Goal: Transaction & Acquisition: Obtain resource

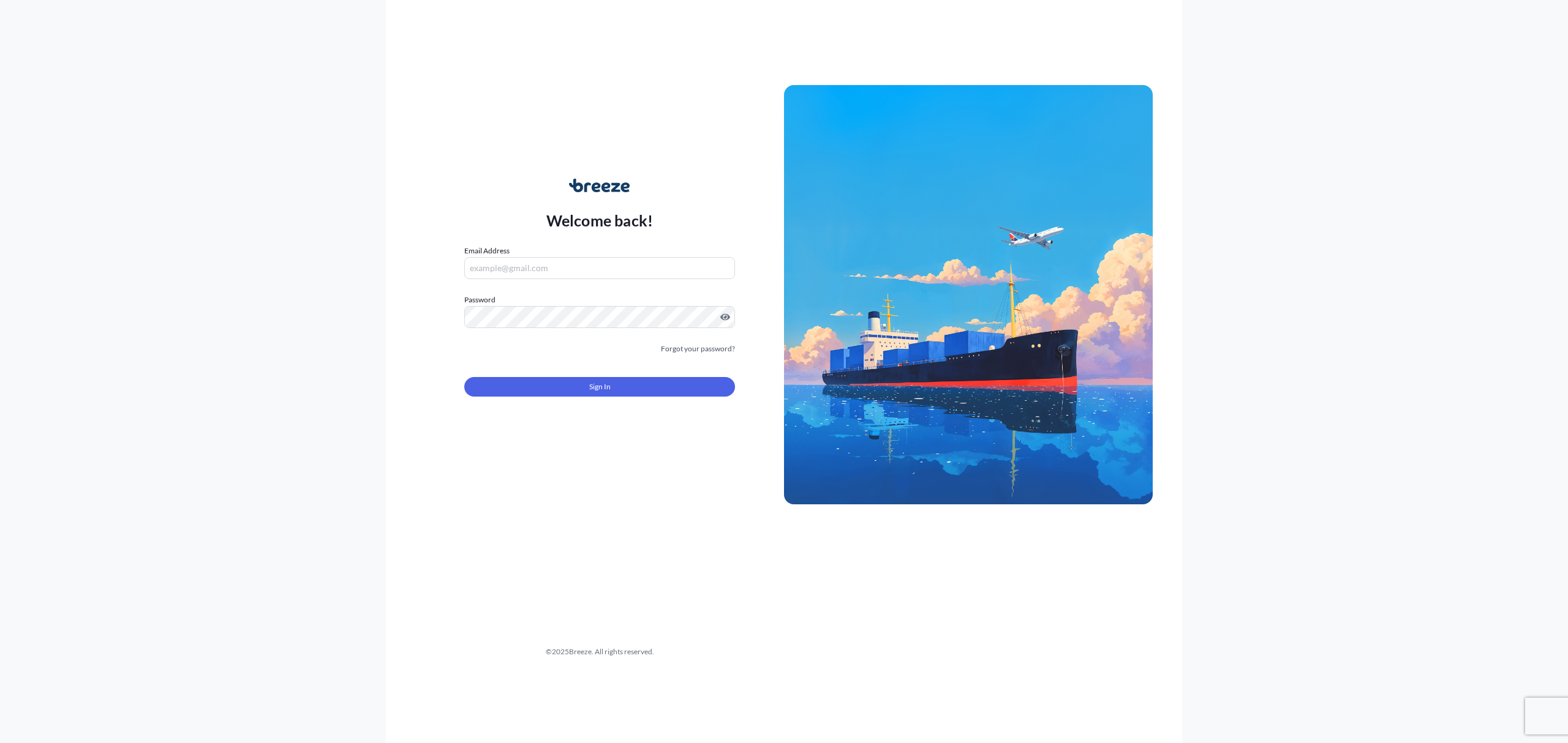
click at [557, 280] on form "Email Address Password Must include: Upper & lower case letters Symbols (!@#$) …" at bounding box center [599, 328] width 271 height 167
click at [557, 269] on input "Email Address" at bounding box center [599, 268] width 271 height 22
type input "[EMAIL_ADDRESS][DOMAIN_NAME]"
click at [596, 392] on span "Sign In" at bounding box center [600, 387] width 21 height 12
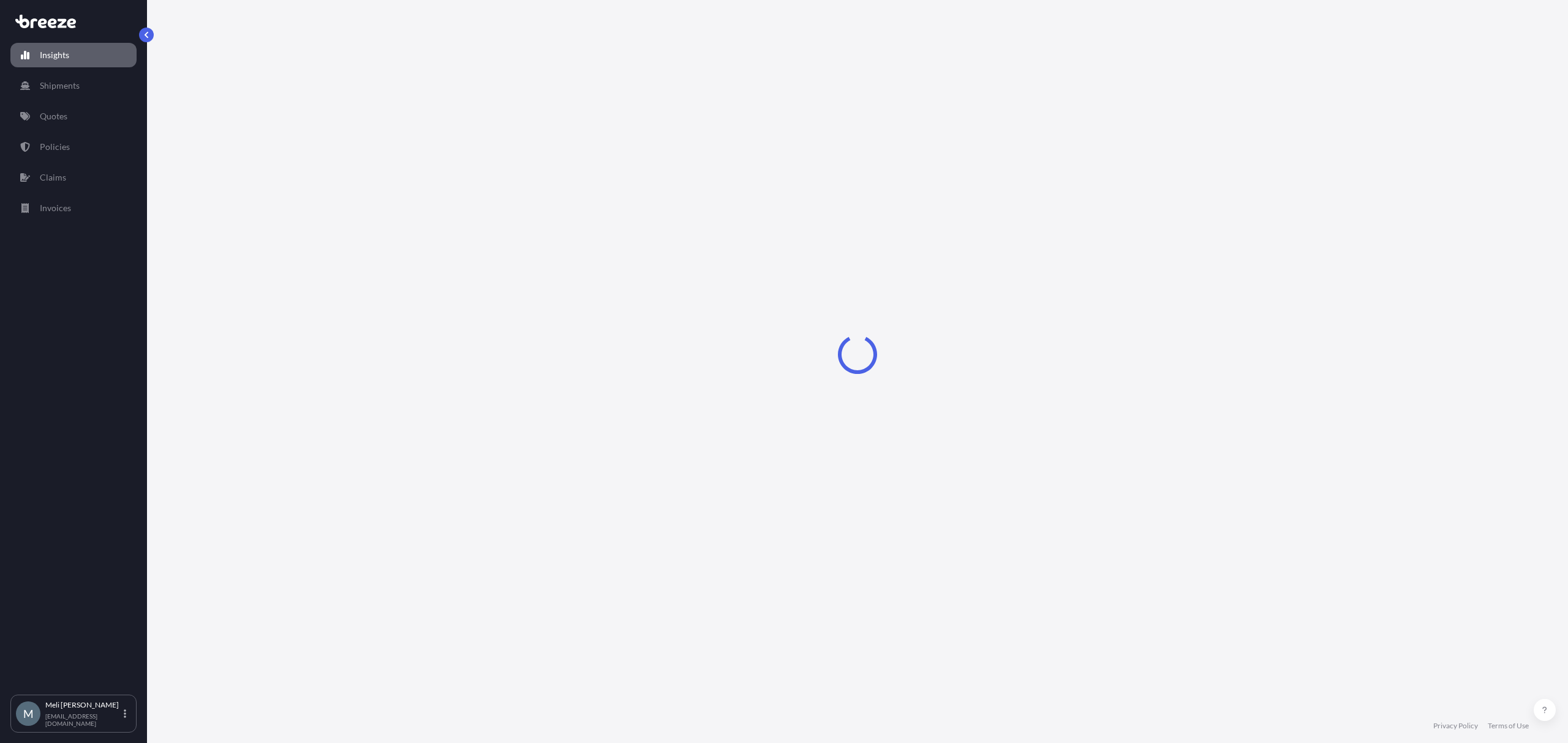
select select "2025"
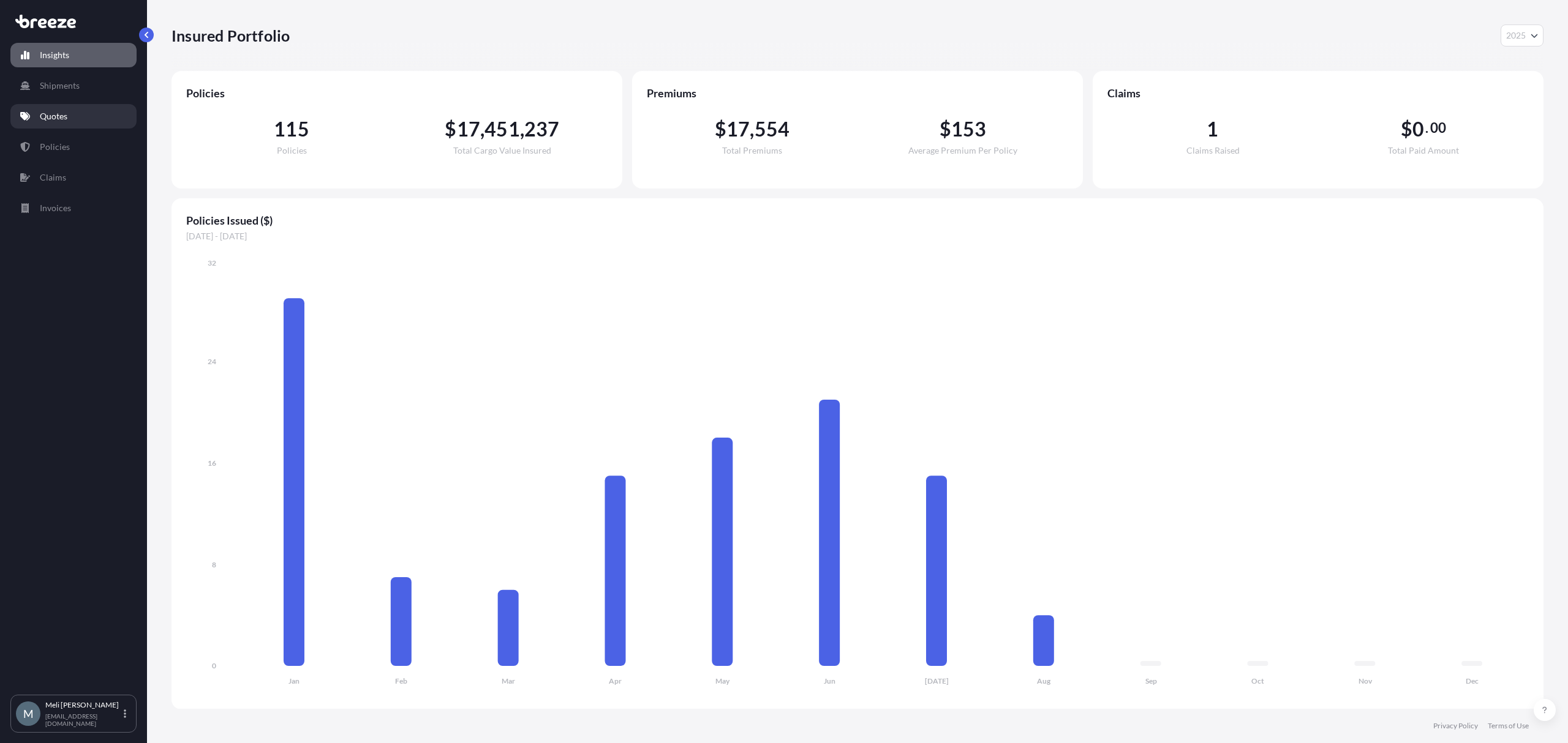
click at [53, 125] on link "Quotes" at bounding box center [73, 116] width 126 height 24
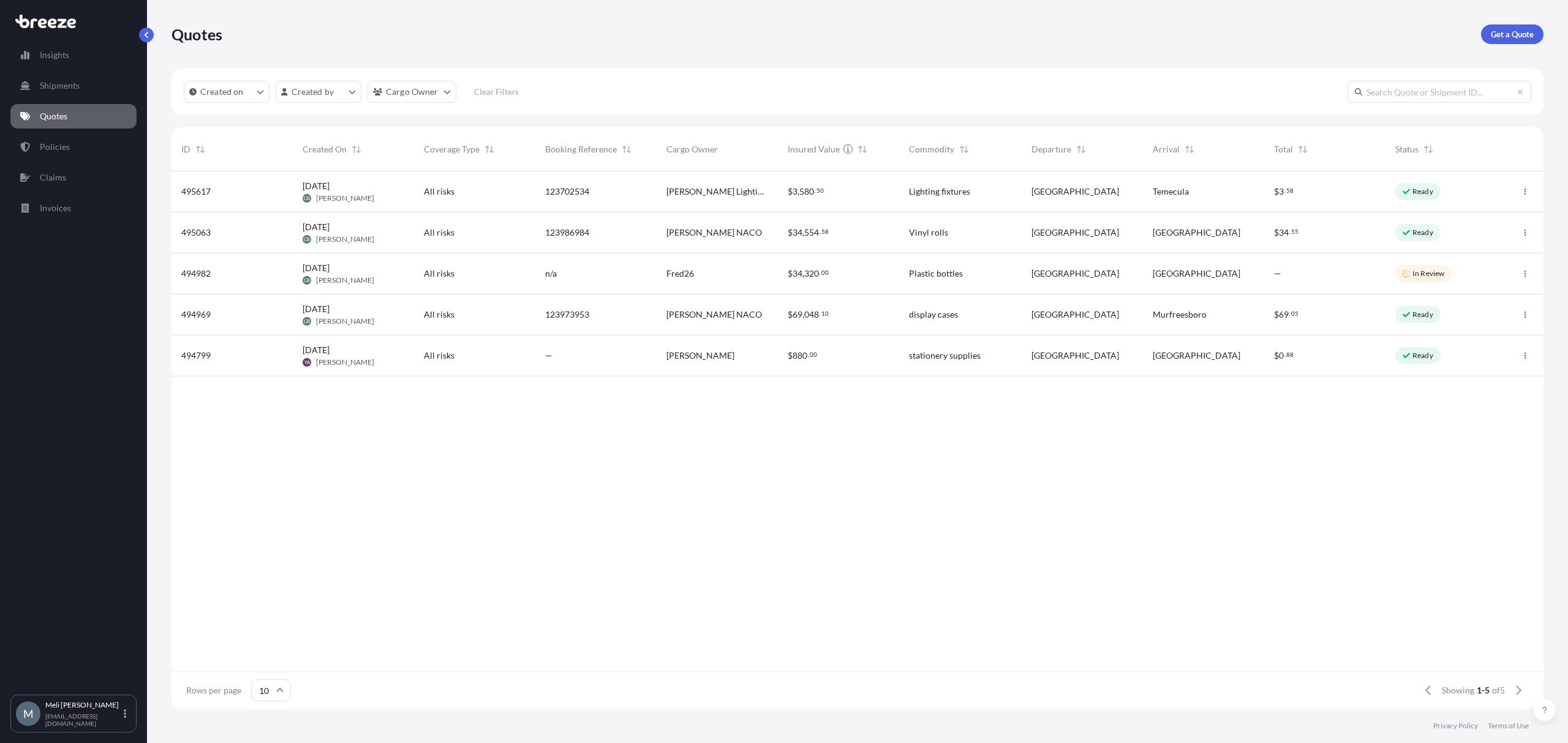
scroll to position [13, 13]
click at [1505, 40] on p "Get a Quote" at bounding box center [1511, 34] width 43 height 12
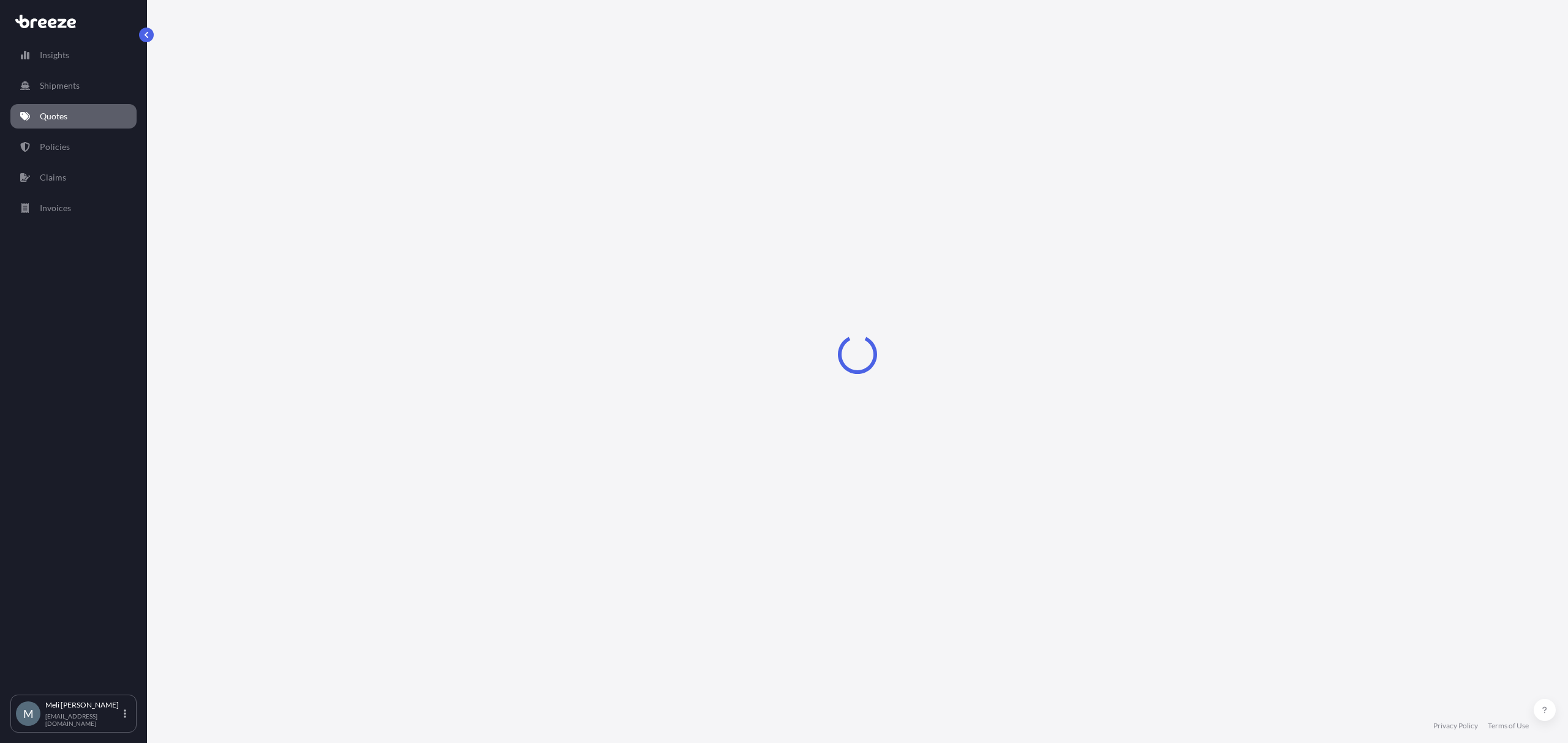
select select "Sea"
select select "1"
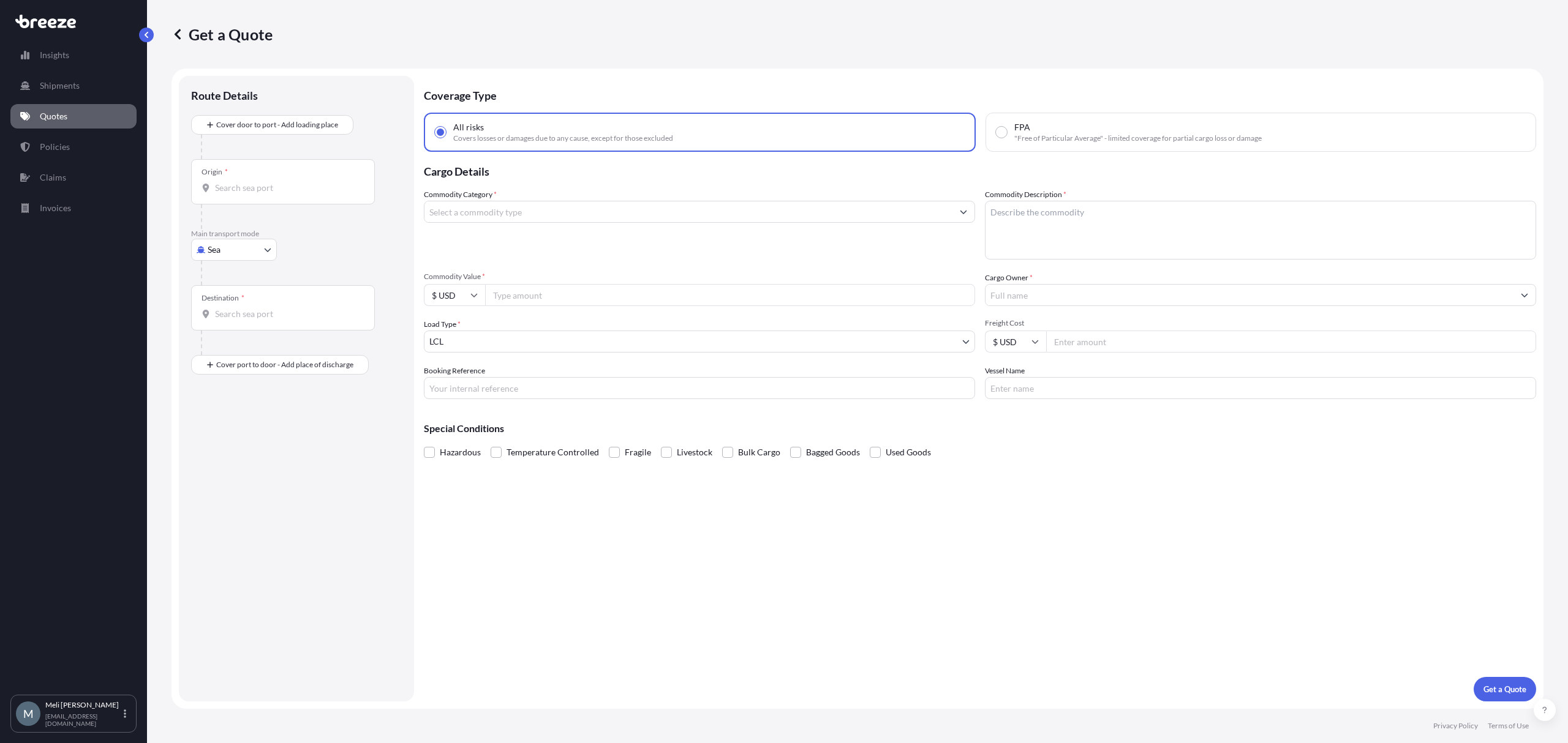
click at [226, 253] on body "Insights Shipments Quotes Policies Claims Invoices M [PERSON_NAME] [PERSON_NAME…" at bounding box center [784, 371] width 1568 height 743
click at [248, 323] on div "Road" at bounding box center [234, 325] width 76 height 22
select select "Road"
click at [278, 134] on div "Origin *" at bounding box center [282, 143] width 183 height 45
click at [278, 143] on input "Origin *" at bounding box center [287, 149] width 145 height 12
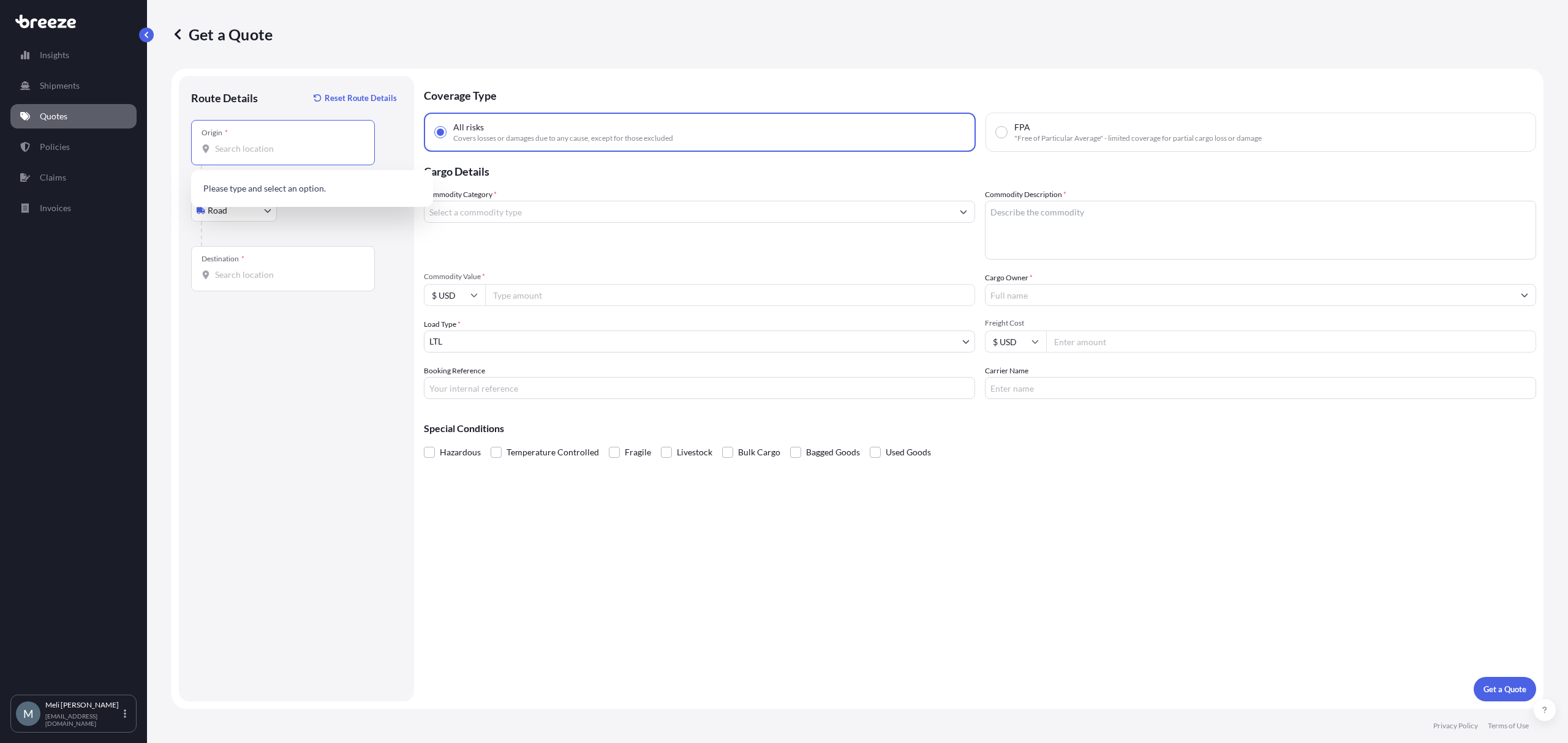
paste input "[STREET_ADDRESS][PERSON_NAME]"
click at [303, 182] on div "[STREET_ADDRESS][PERSON_NAME]" at bounding box center [312, 189] width 232 height 29
type input "[STREET_ADDRESS][PERSON_NAME]"
click at [291, 265] on div "Destination *" at bounding box center [282, 269] width 183 height 45
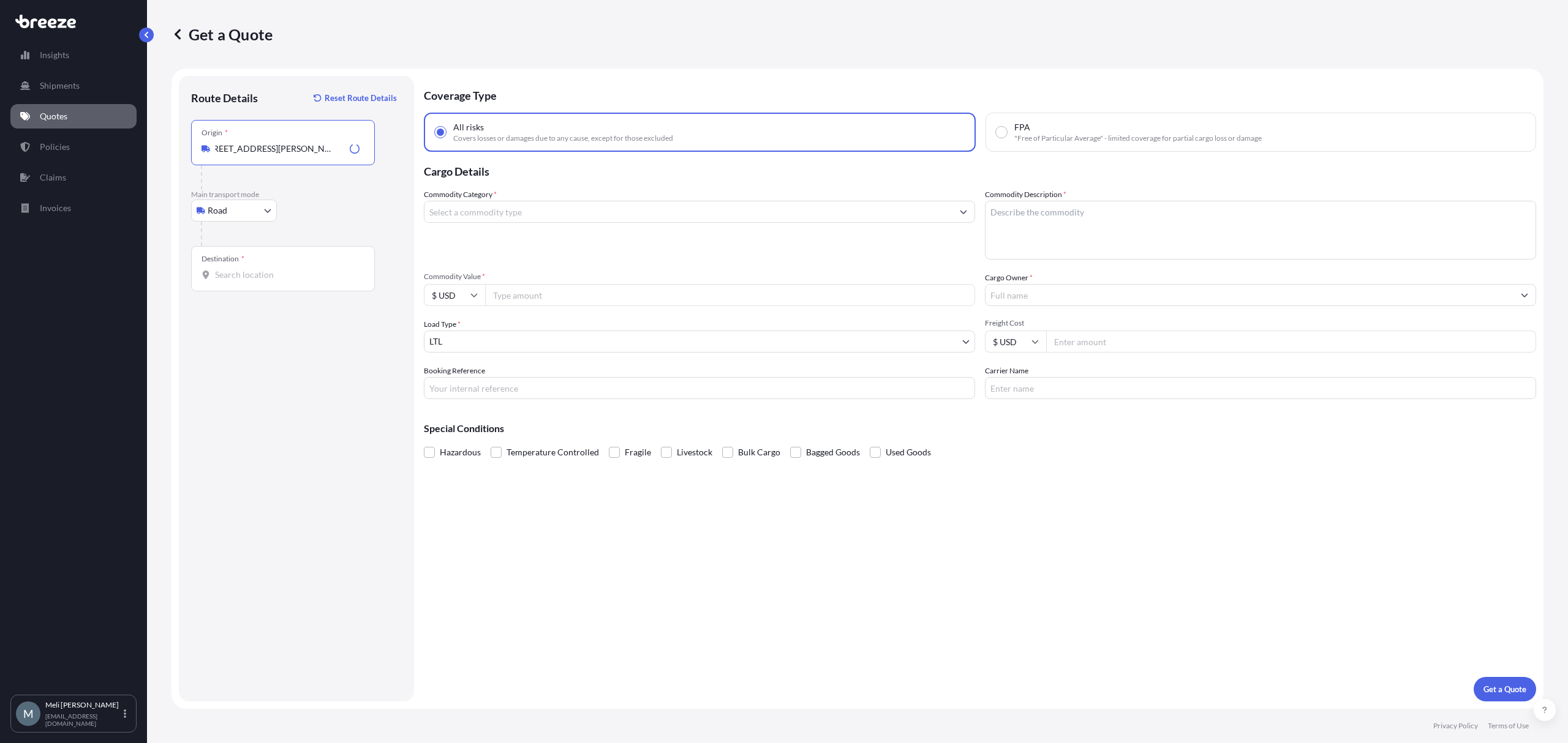
click at [291, 269] on input "Destination *" at bounding box center [287, 275] width 145 height 12
paste input "[STREET_ADDRESS]"
click at [285, 316] on span "[STREET_ADDRESS]" at bounding box center [270, 316] width 76 height 12
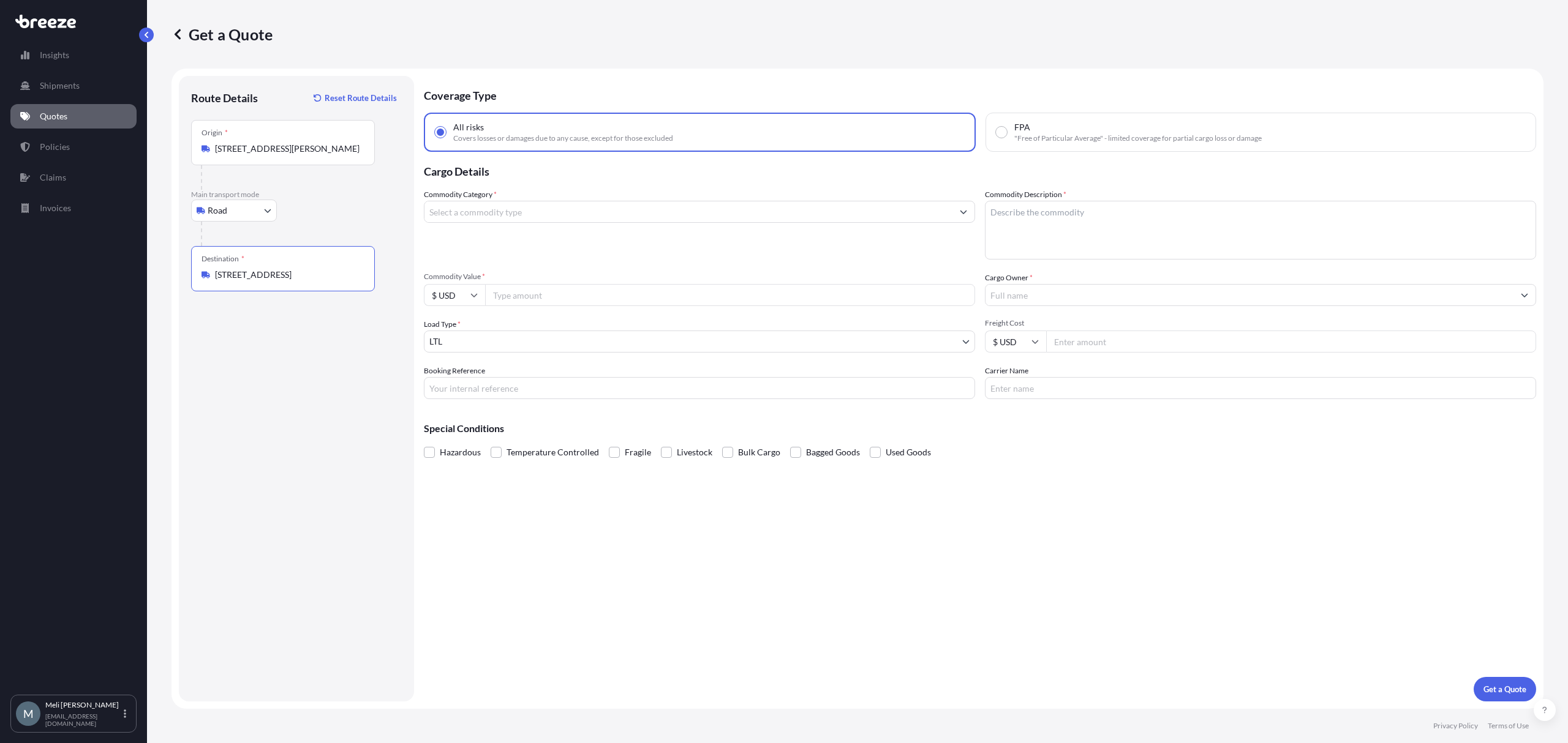
type input "[STREET_ADDRESS]"
click at [512, 336] on body "0 options available. 1 option available. Insights Shipments Quotes Policies Cla…" at bounding box center [784, 371] width 1568 height 743
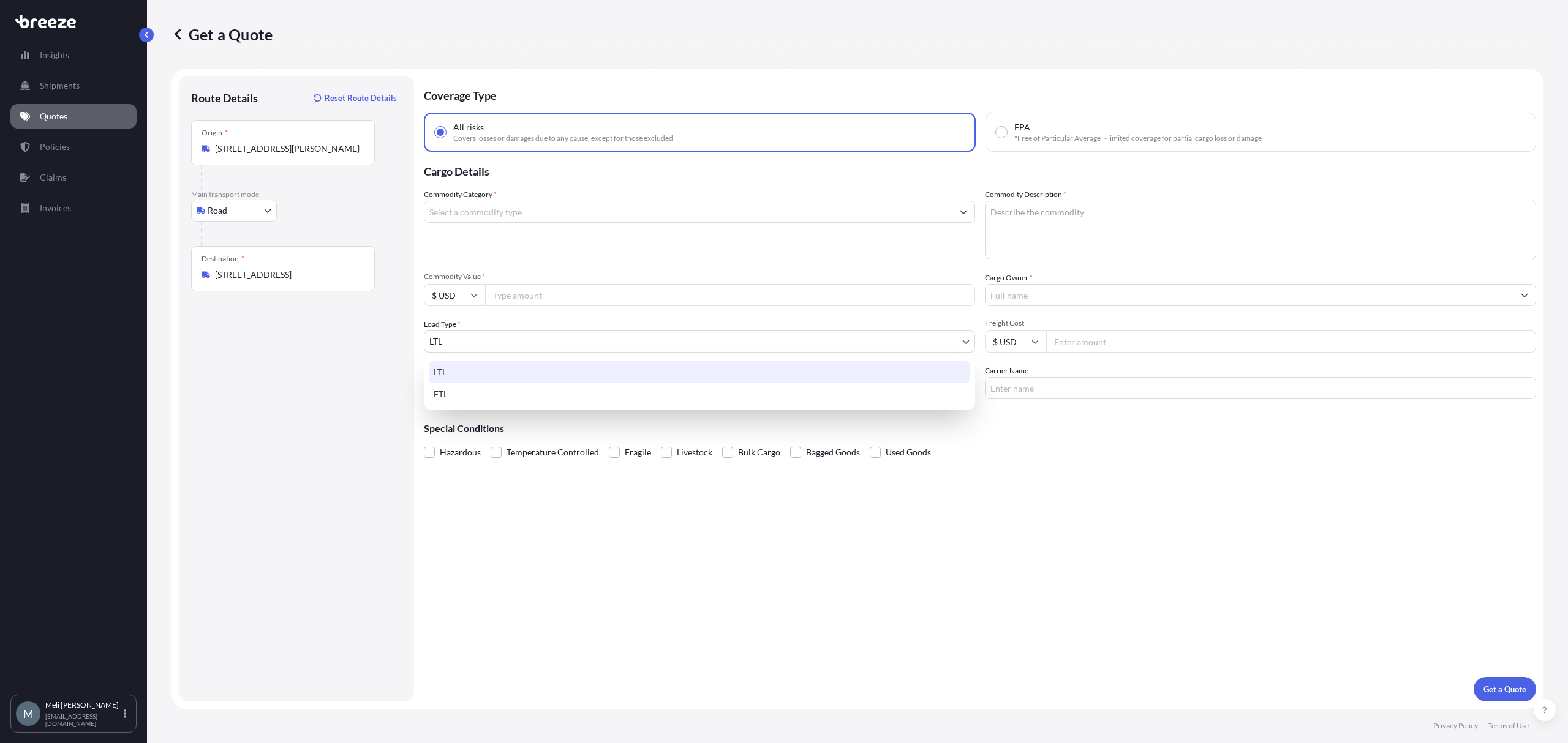
scroll to position [0, 0]
click at [495, 395] on div "FTL" at bounding box center [699, 394] width 541 height 22
select select "2"
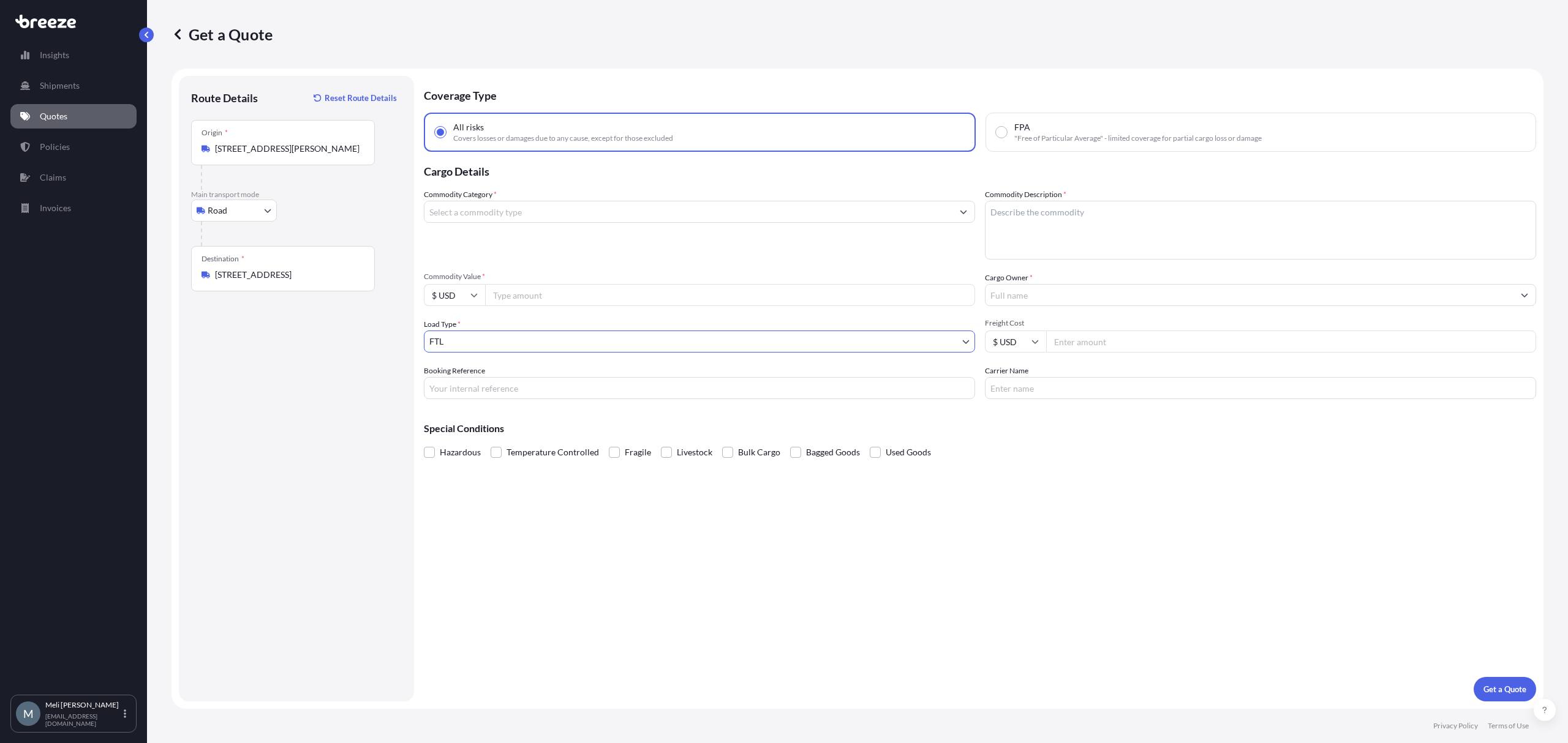
click at [506, 206] on input "Commodity Category *" at bounding box center [688, 211] width 528 height 22
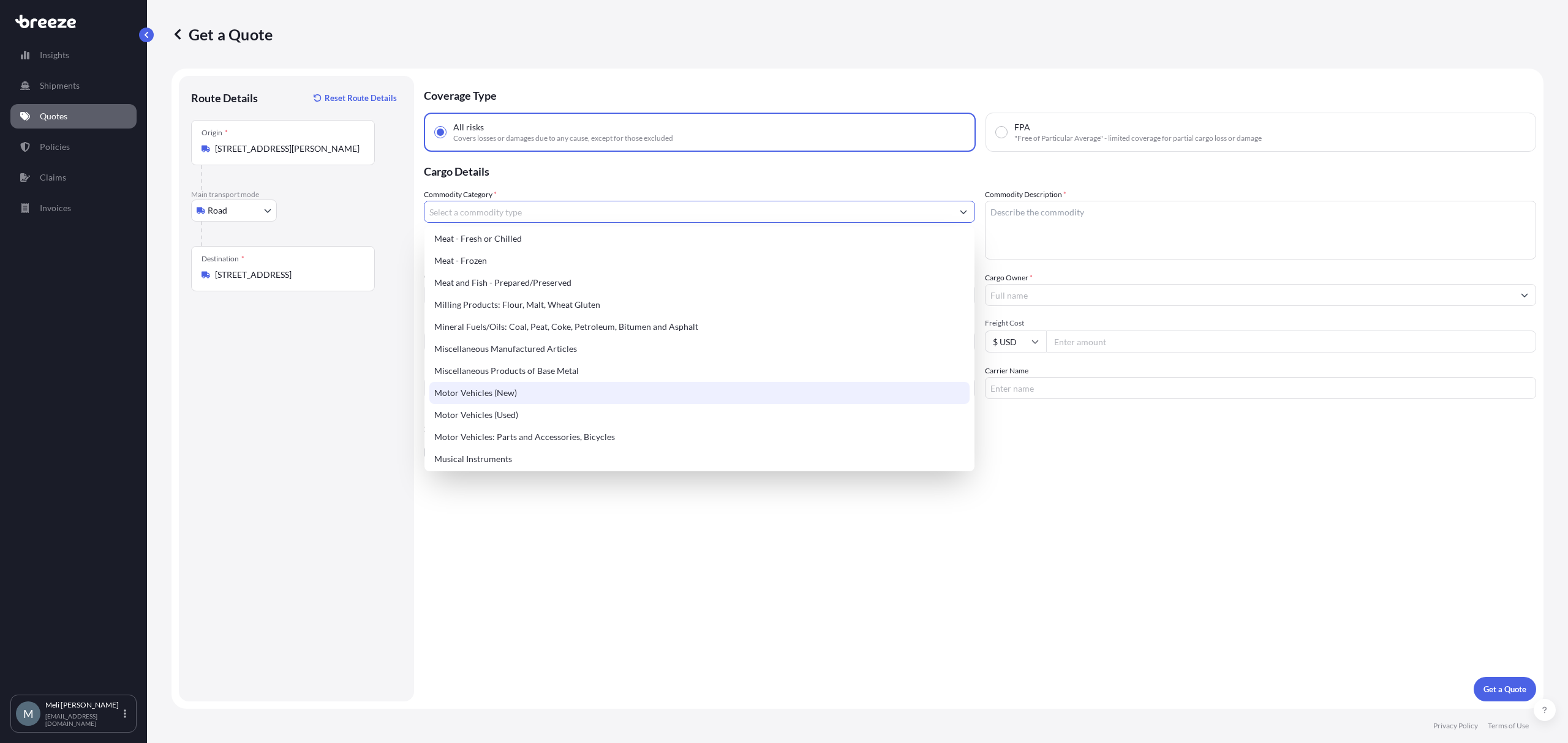
scroll to position [1632, 0]
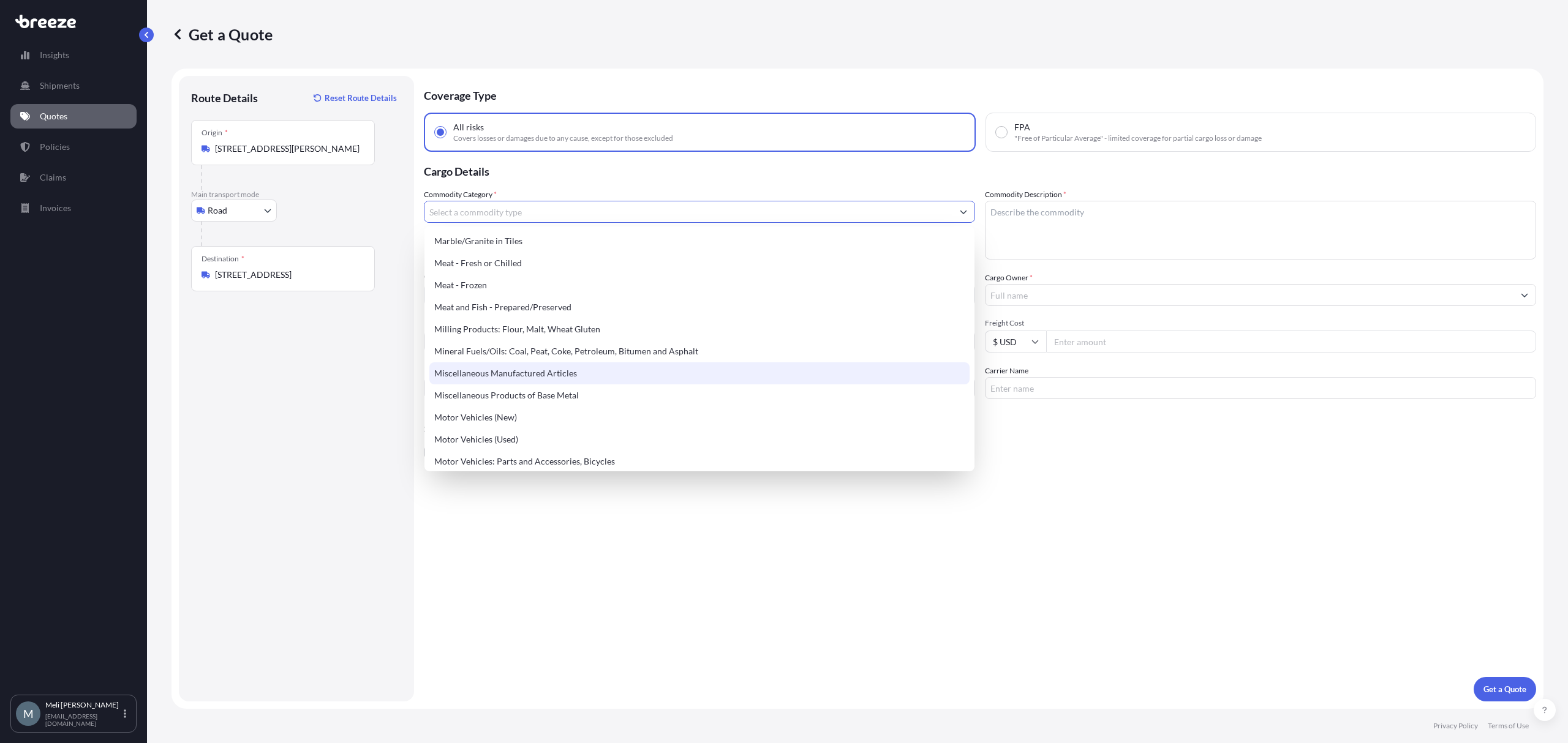
click at [521, 366] on div "Miscellaneous Manufactured Articles" at bounding box center [699, 373] width 540 height 22
type input "Miscellaneous Manufactured Articles"
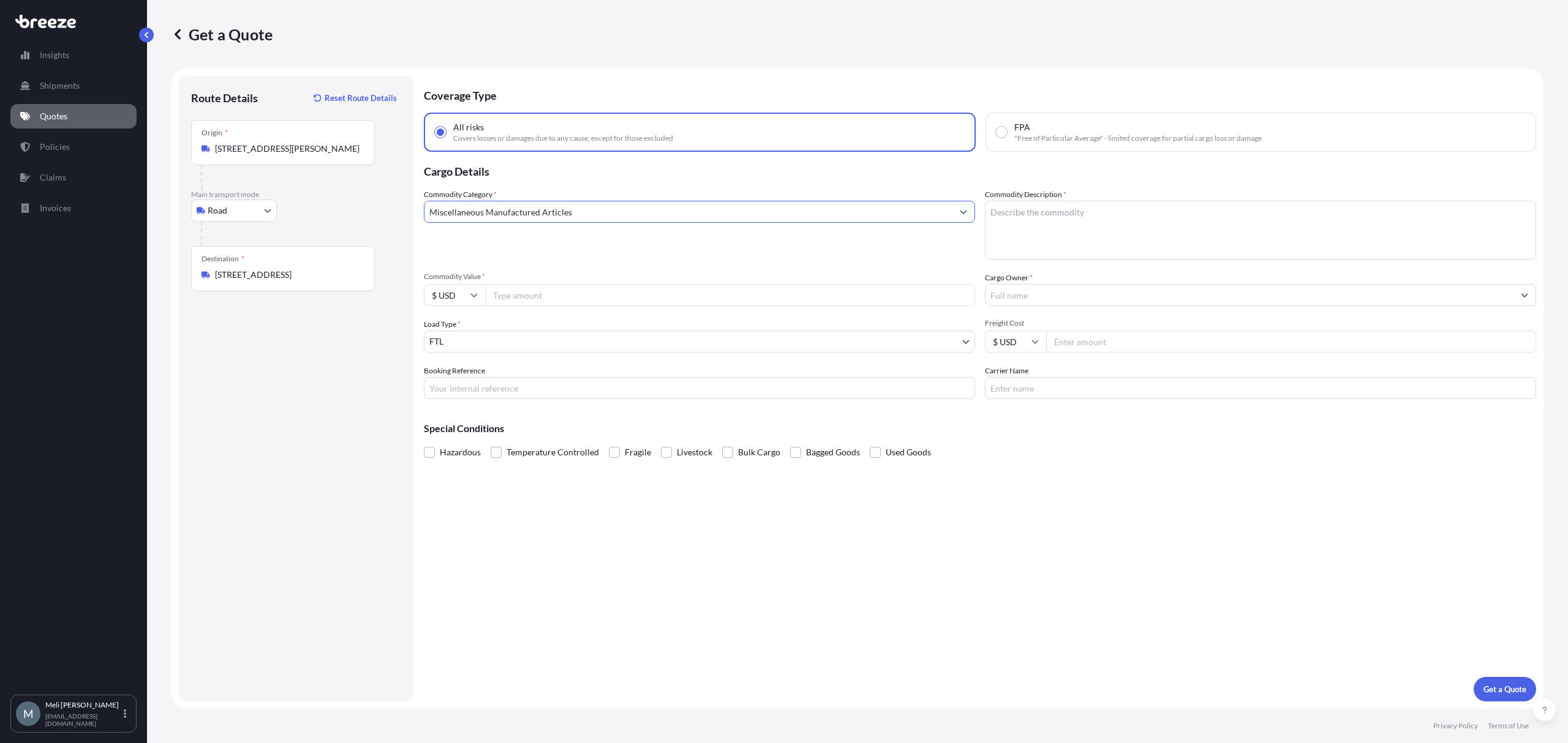
click at [1031, 218] on textarea "Commodity Description *" at bounding box center [1260, 230] width 551 height 59
click at [1017, 216] on textarea "Vitamins, Proteins" at bounding box center [1260, 230] width 551 height 59
click at [1054, 209] on textarea "Vitamins, Proteins" at bounding box center [1260, 230] width 551 height 59
type textarea "Vitamins, Proteins"
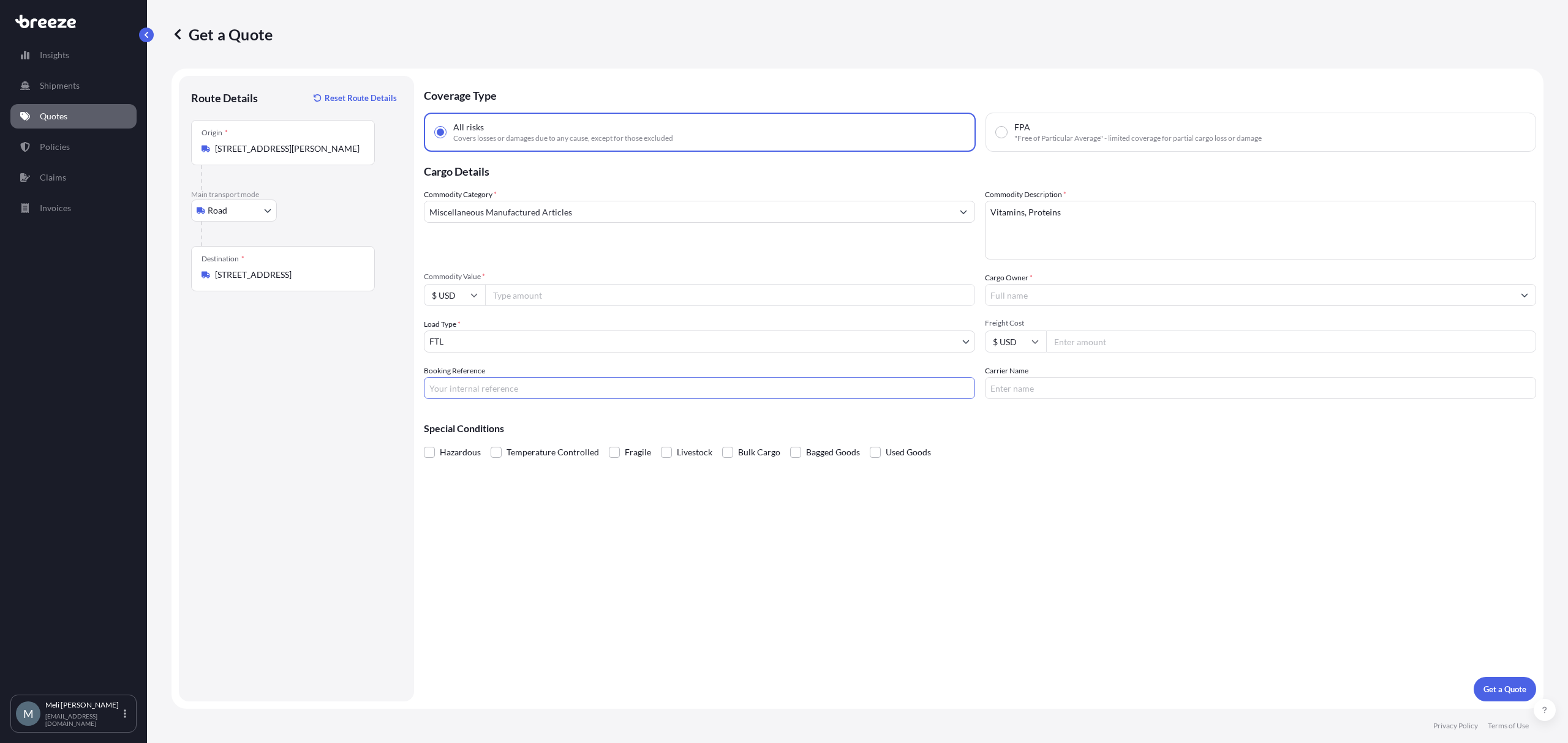
click at [460, 389] on input "Booking Reference" at bounding box center [699, 388] width 551 height 22
paste input "124346529"
type input "124346529"
click at [1109, 300] on input "Cargo Owner *" at bounding box center [1250, 295] width 528 height 22
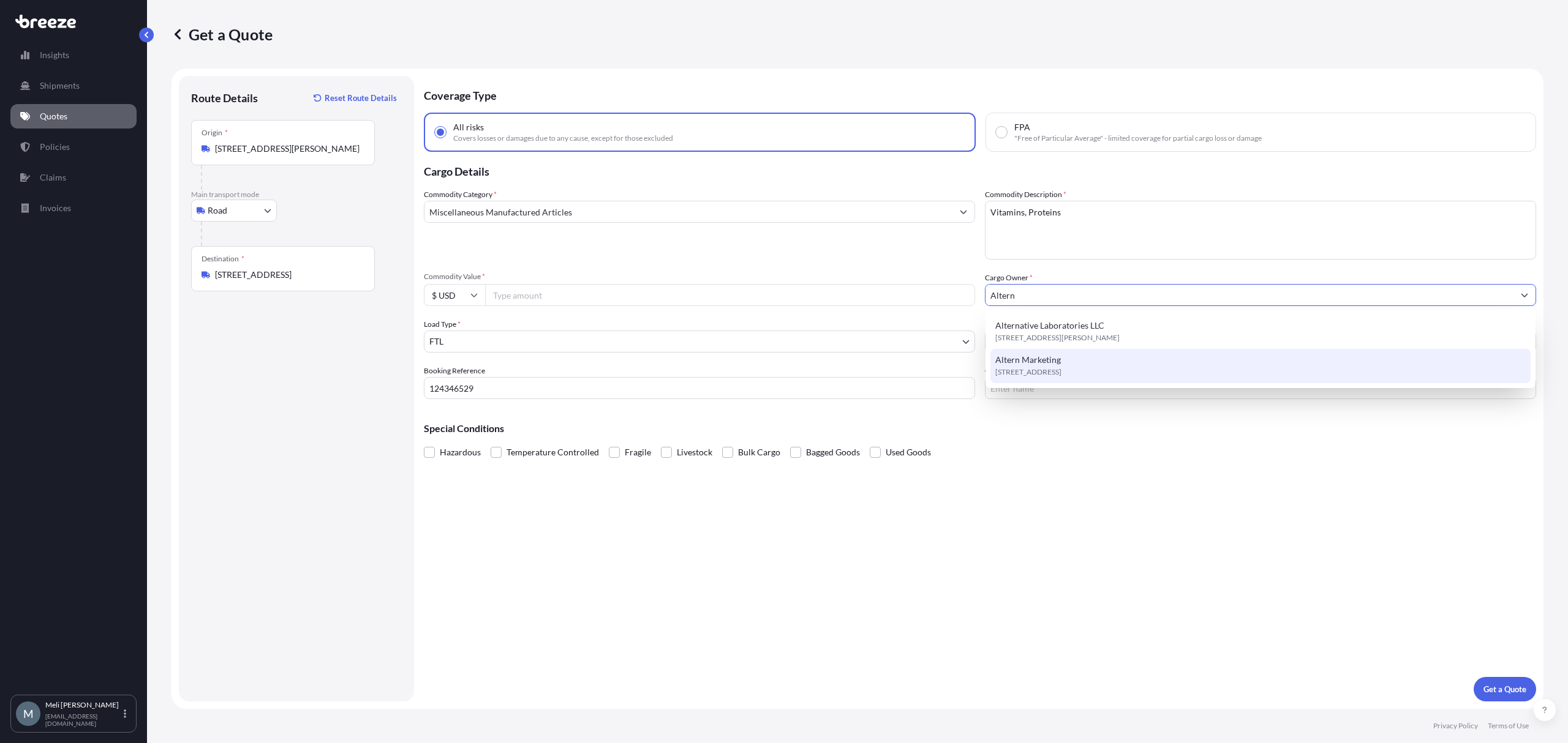
click at [1096, 385] on div "Alternative Laboratories LLC [STREET_ADDRESS][PERSON_NAME] Altern Marketing [ST…" at bounding box center [1260, 349] width 549 height 78
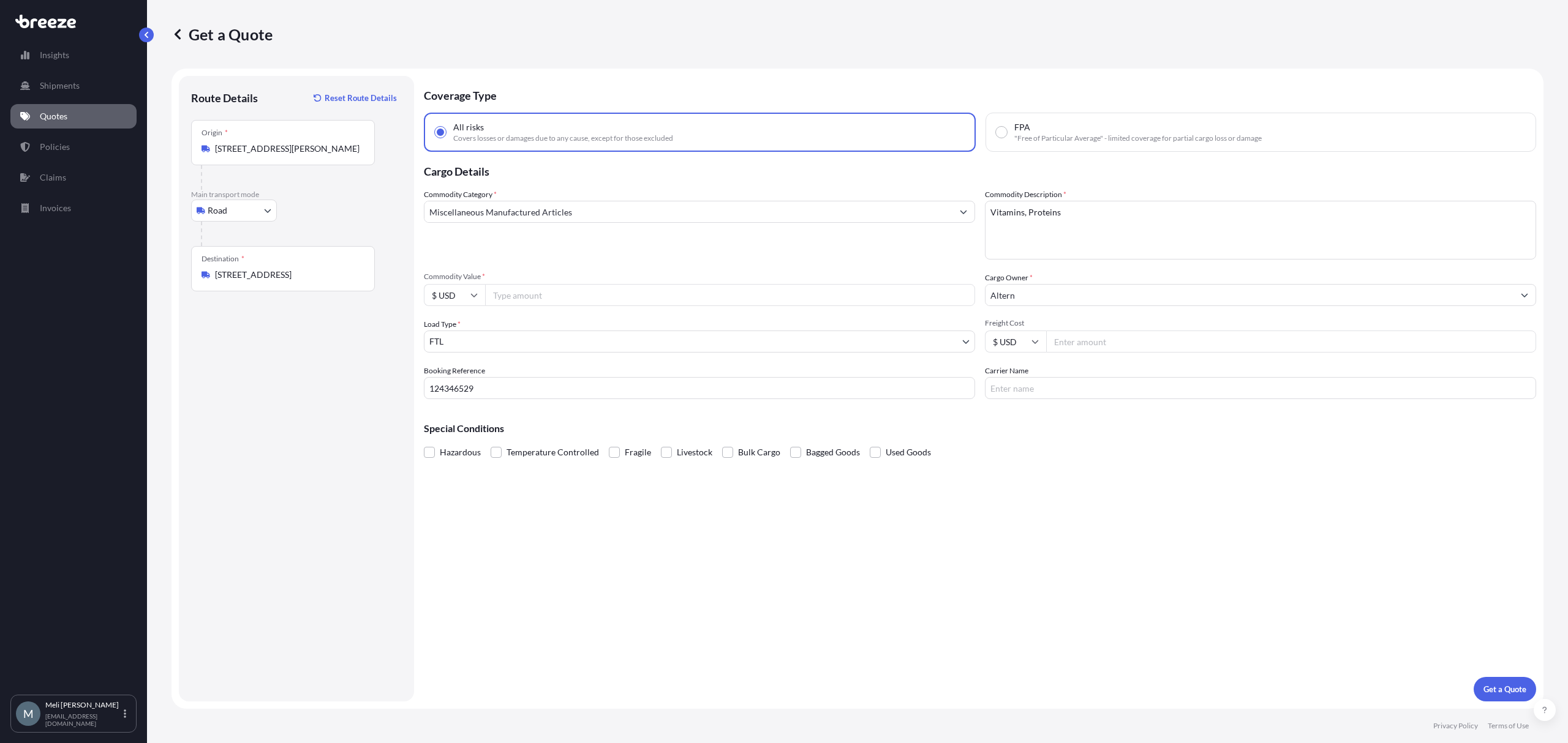
click at [1078, 292] on input "Altern" at bounding box center [1250, 295] width 528 height 22
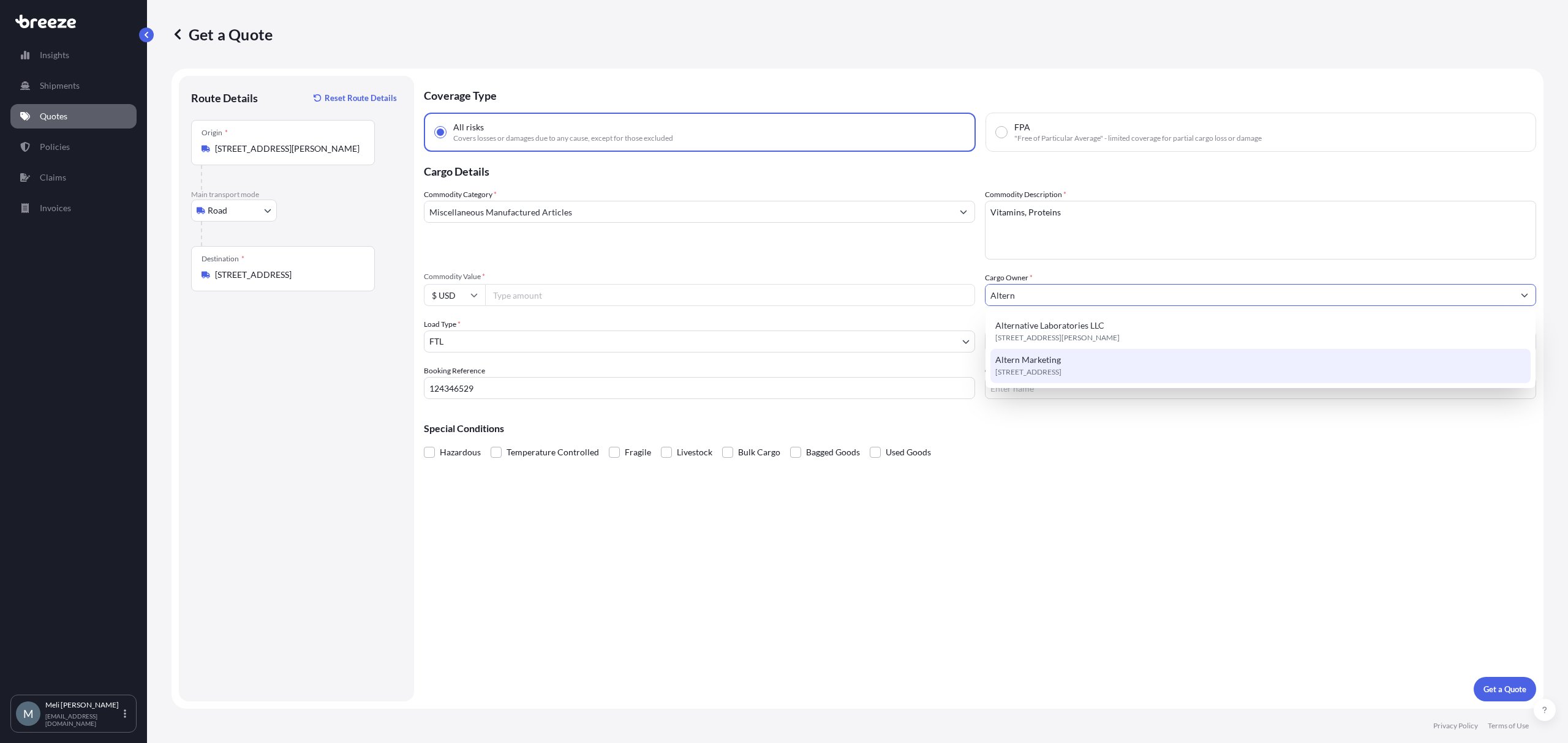
click at [1071, 362] on div "Altern Marketing [STREET_ADDRESS]" at bounding box center [1259, 366] width 540 height 34
type input "Altern Marketing"
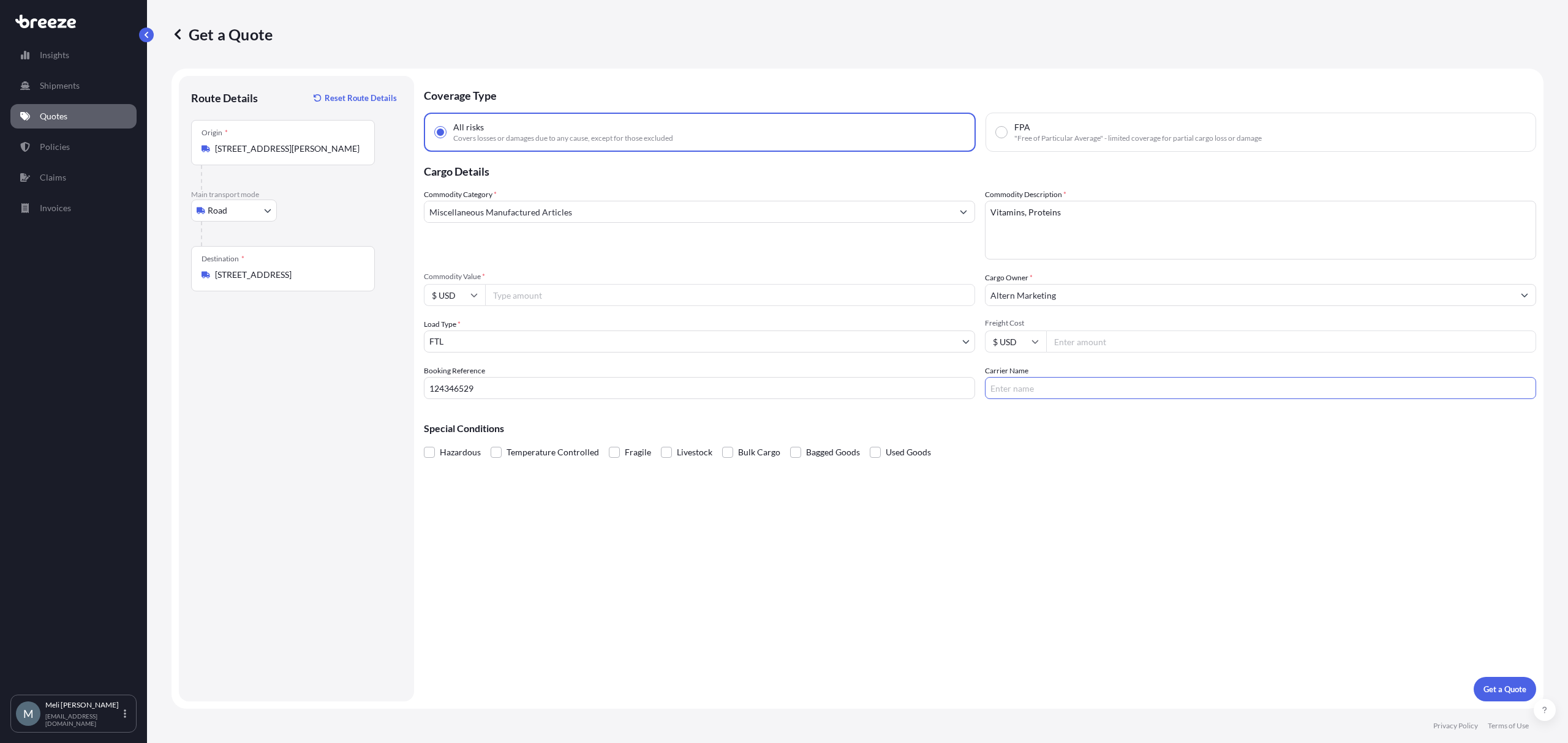
click at [1034, 390] on input "Carrier Name" at bounding box center [1260, 388] width 551 height 22
paste input "WHITE HAWKS TRUCKING INC"
type input "WHITE HAWKS TRUCKING INC"
click at [1139, 432] on div "Special Conditions Hazardous Temperature Controlled Fragile Livestock Bulk Carg…" at bounding box center [980, 435] width 1112 height 53
click at [1095, 340] on input "Freight Cost" at bounding box center [1290, 341] width 490 height 22
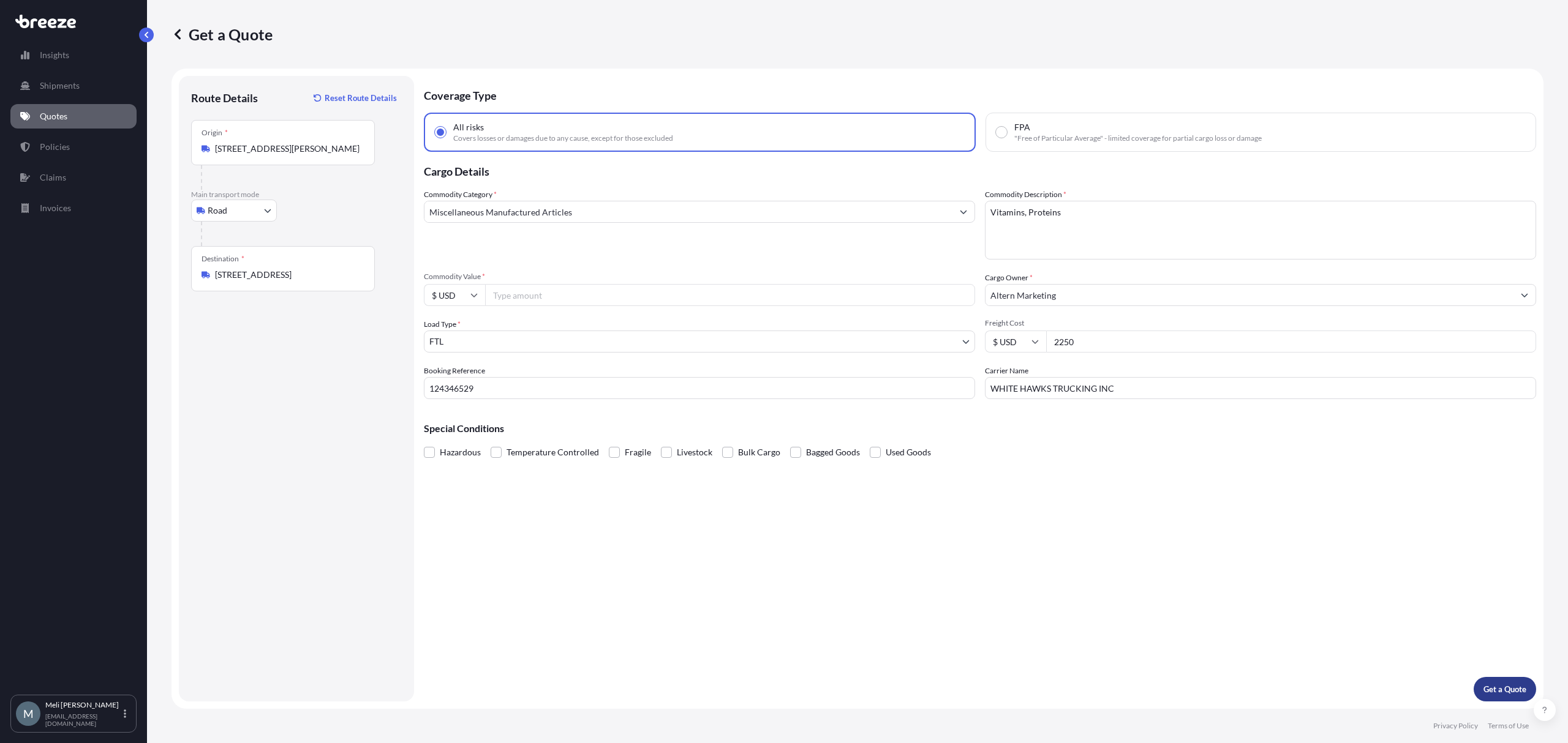
click at [1512, 696] on button "Get a Quote" at bounding box center [1505, 689] width 63 height 24
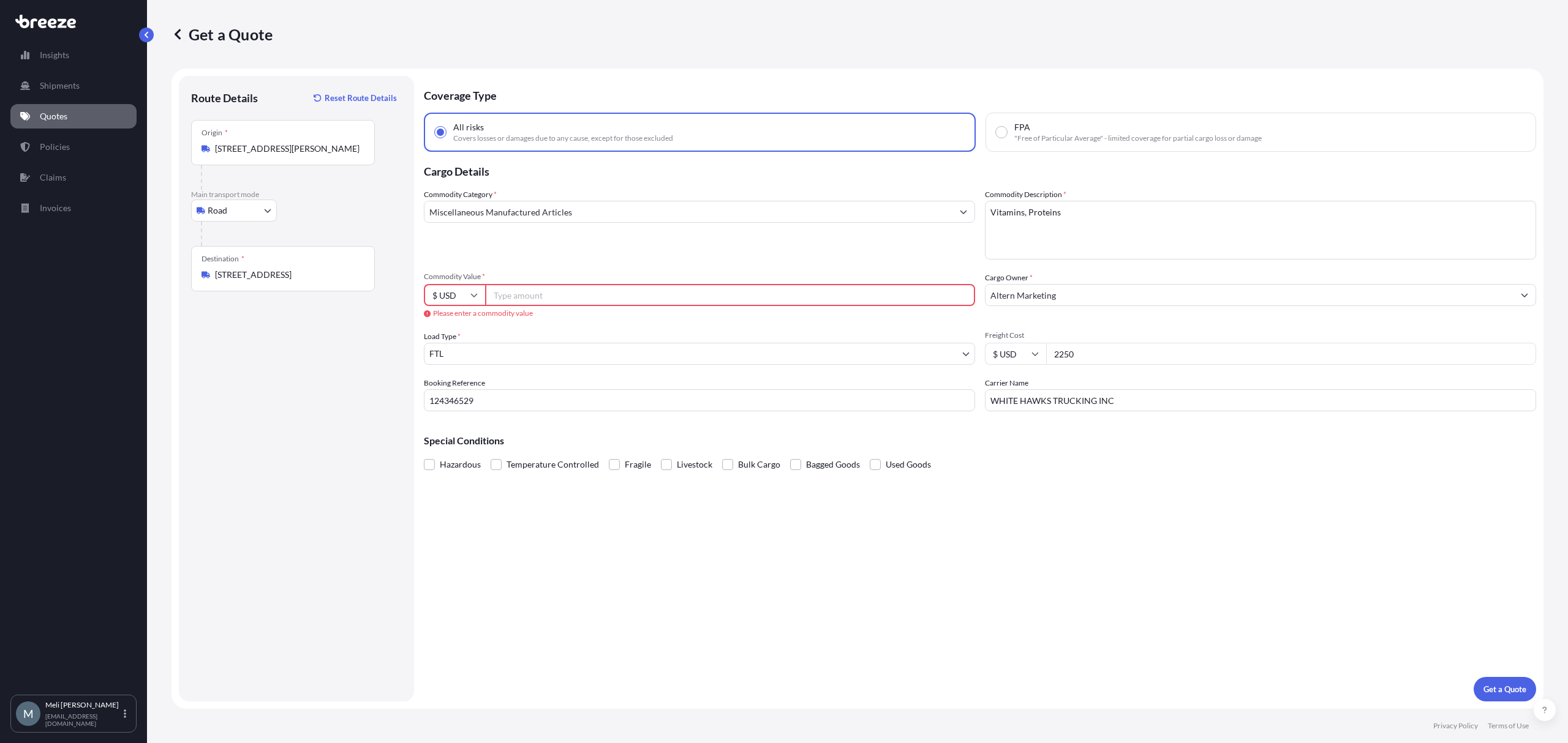
click at [1170, 358] on input "2250" at bounding box center [1290, 353] width 490 height 22
type input "2"
click at [566, 299] on input "Commodity Value *" at bounding box center [730, 295] width 490 height 22
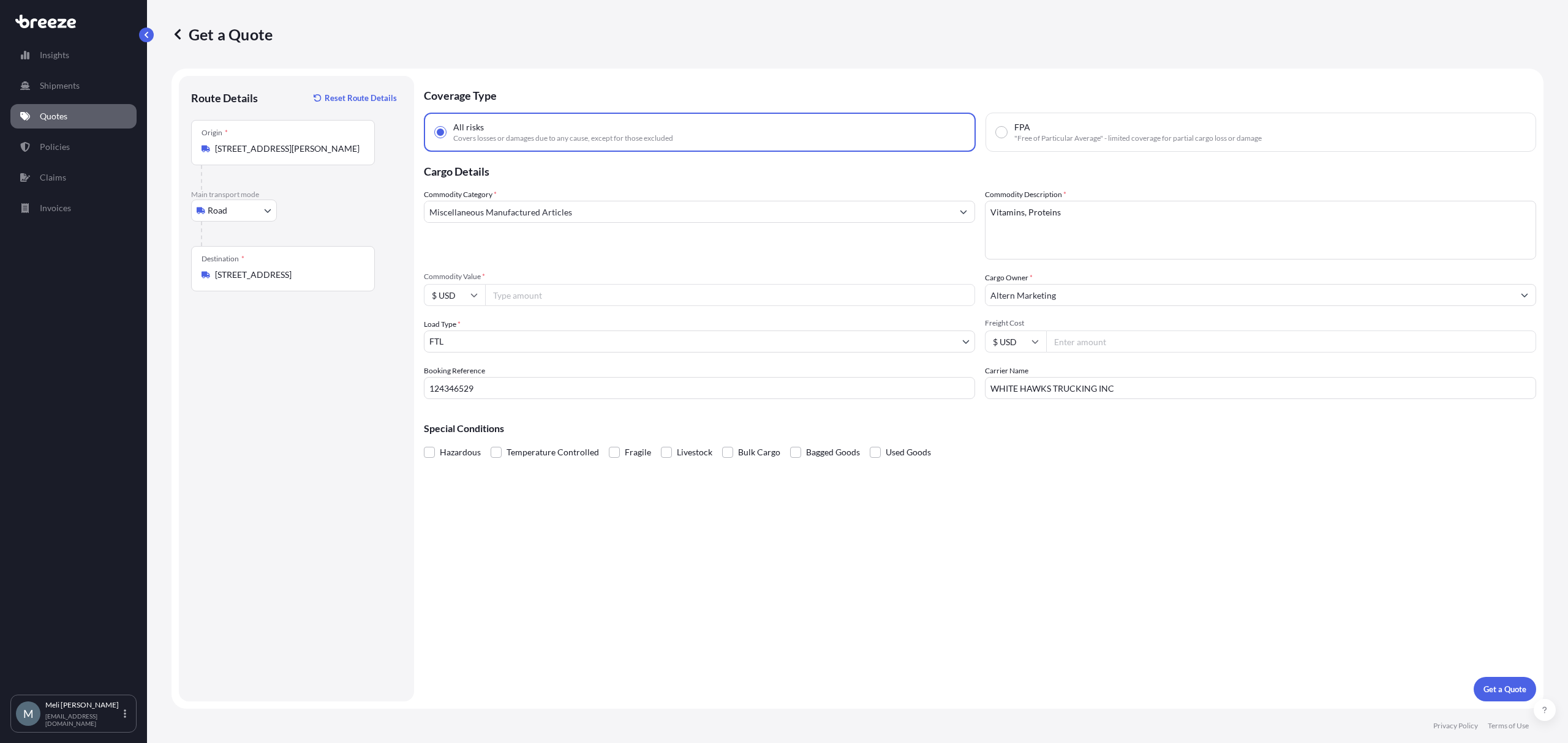
click at [610, 304] on input "Commodity Value *" at bounding box center [730, 295] width 490 height 22
paste input "35478576"
type input "35478576"
click at [595, 317] on div "Commodity Category * Miscellaneous Manufactured Articles Commodity Description …" at bounding box center [980, 293] width 1112 height 210
click at [545, 296] on input "35478576" at bounding box center [730, 295] width 490 height 22
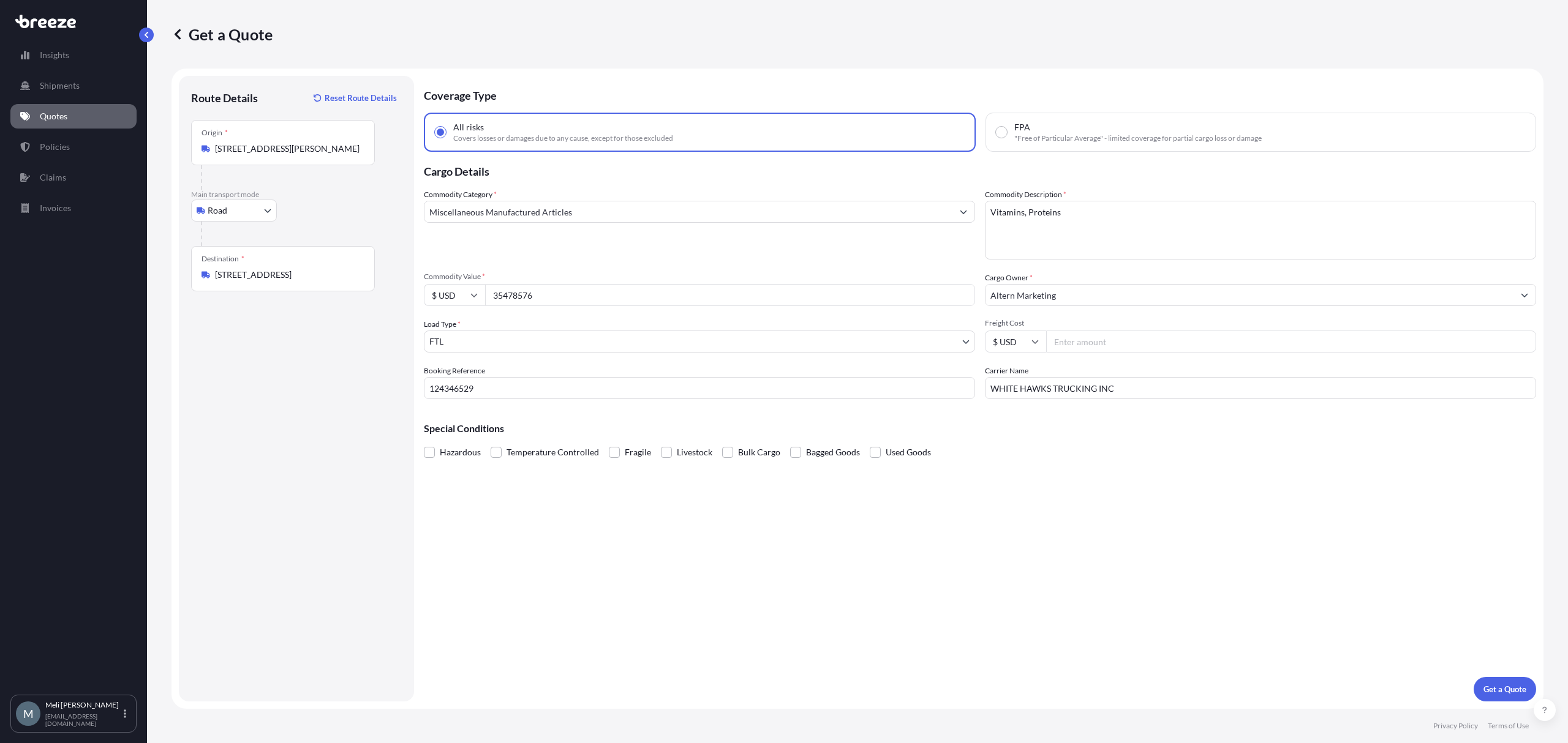
click at [545, 296] on input "35478576" at bounding box center [730, 295] width 490 height 22
click at [512, 294] on input "Commodity Value *" at bounding box center [730, 295] width 490 height 22
paste input "35478576"
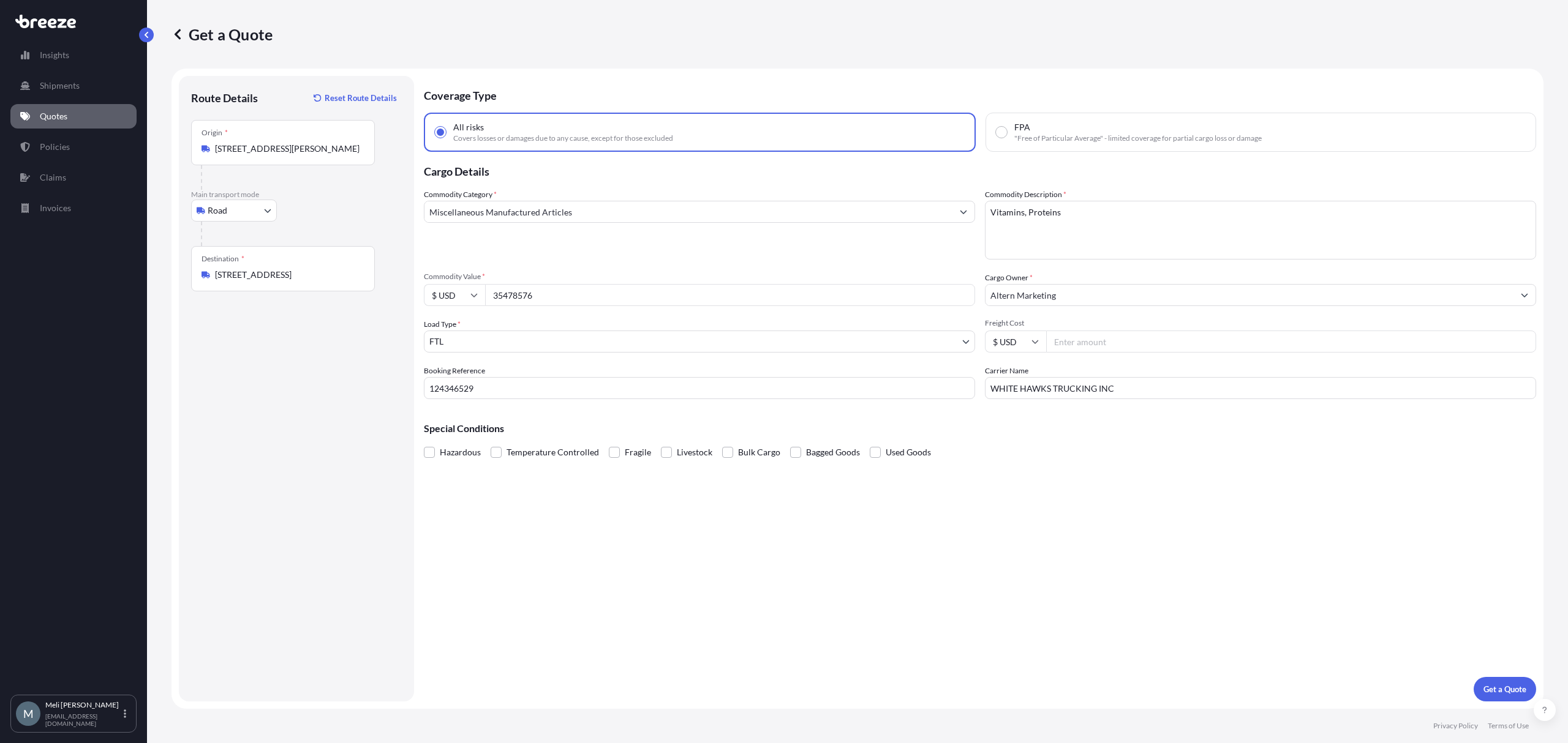
type input "35478576"
click at [540, 255] on div "Commodity Category * Miscellaneous Manufactured Articles" at bounding box center [699, 224] width 551 height 71
click at [1177, 338] on input "Freight Cost" at bounding box center [1290, 341] width 490 height 22
type input "2250"
click at [1499, 678] on button "Get a Quote" at bounding box center [1505, 689] width 63 height 24
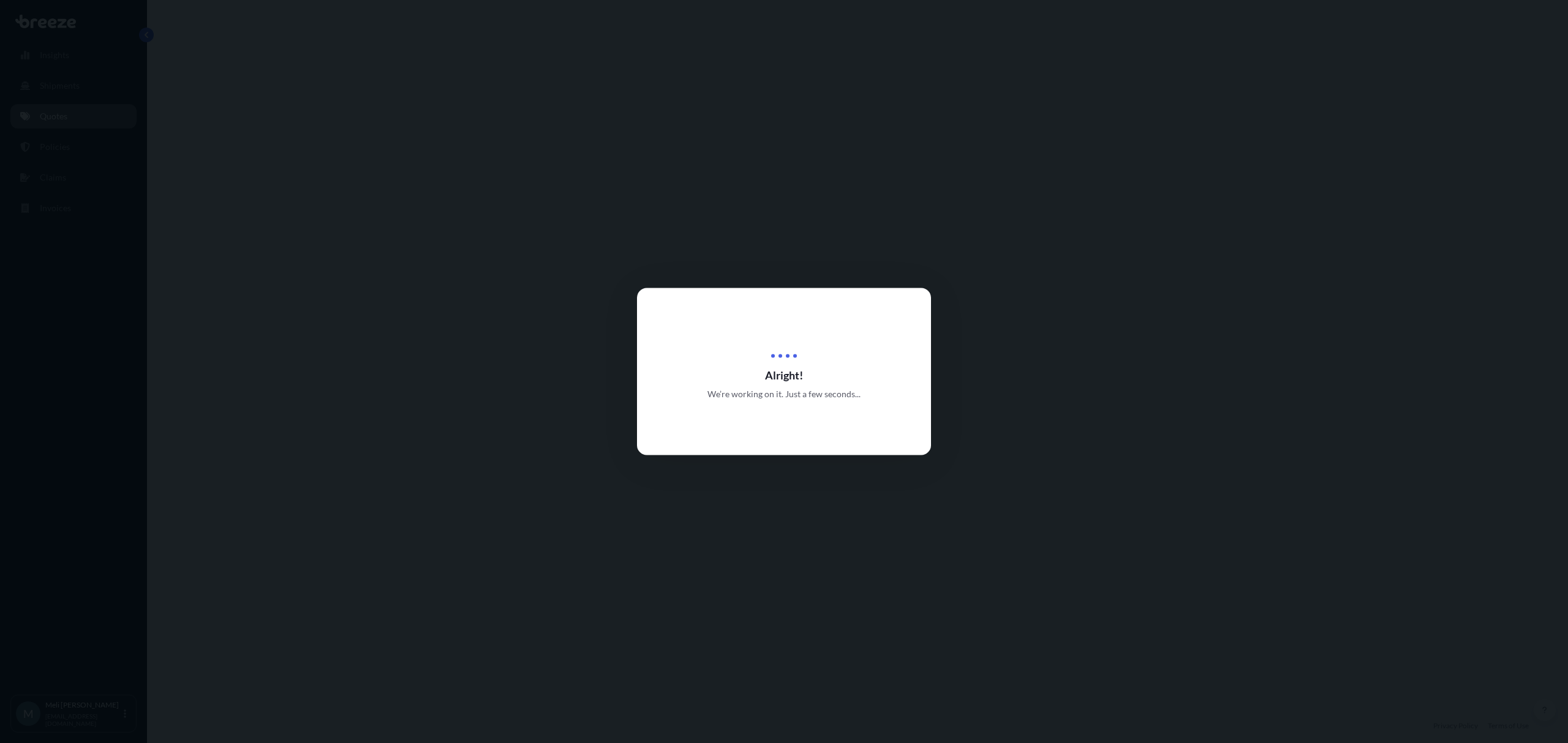
select select "Road"
select select "2"
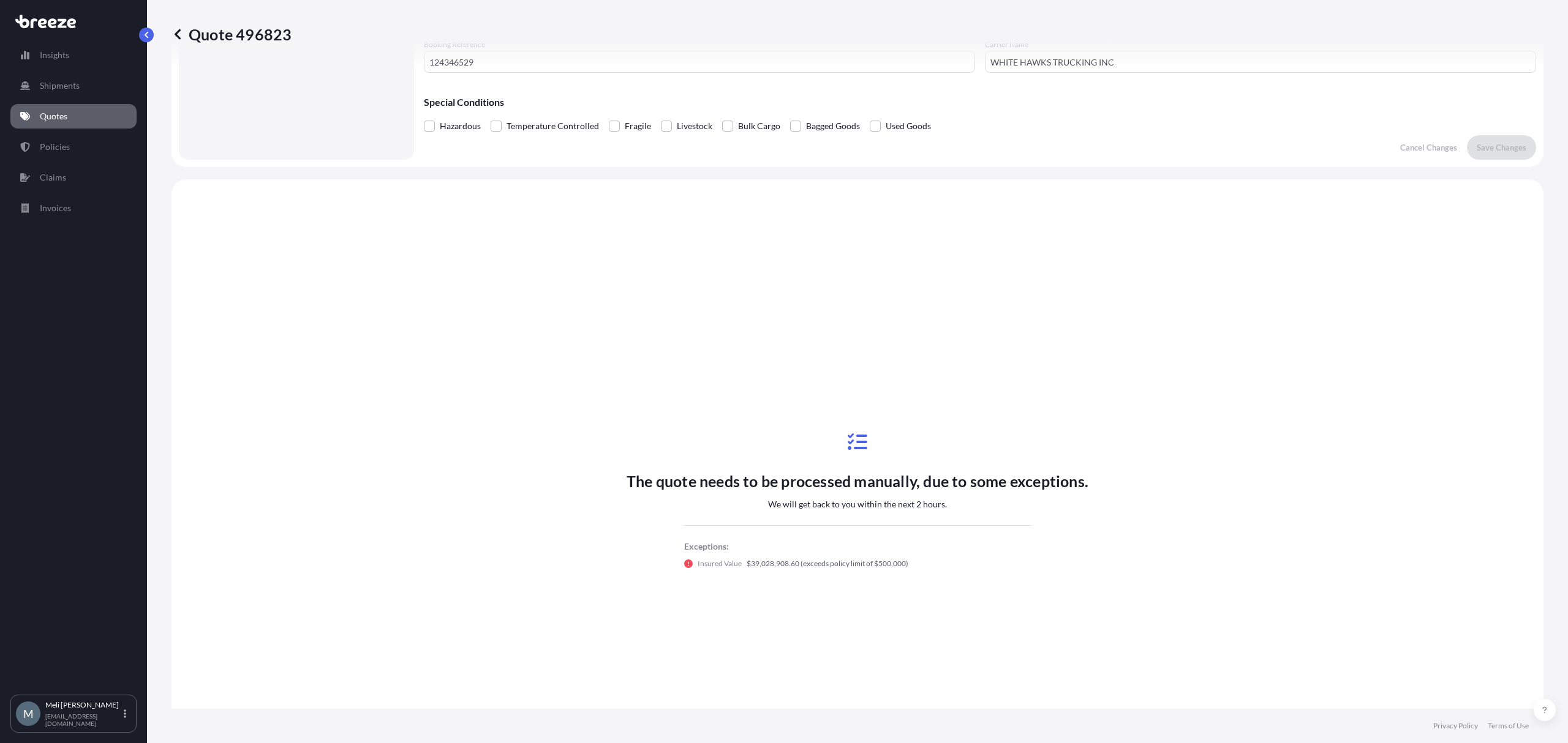
scroll to position [444, 0]
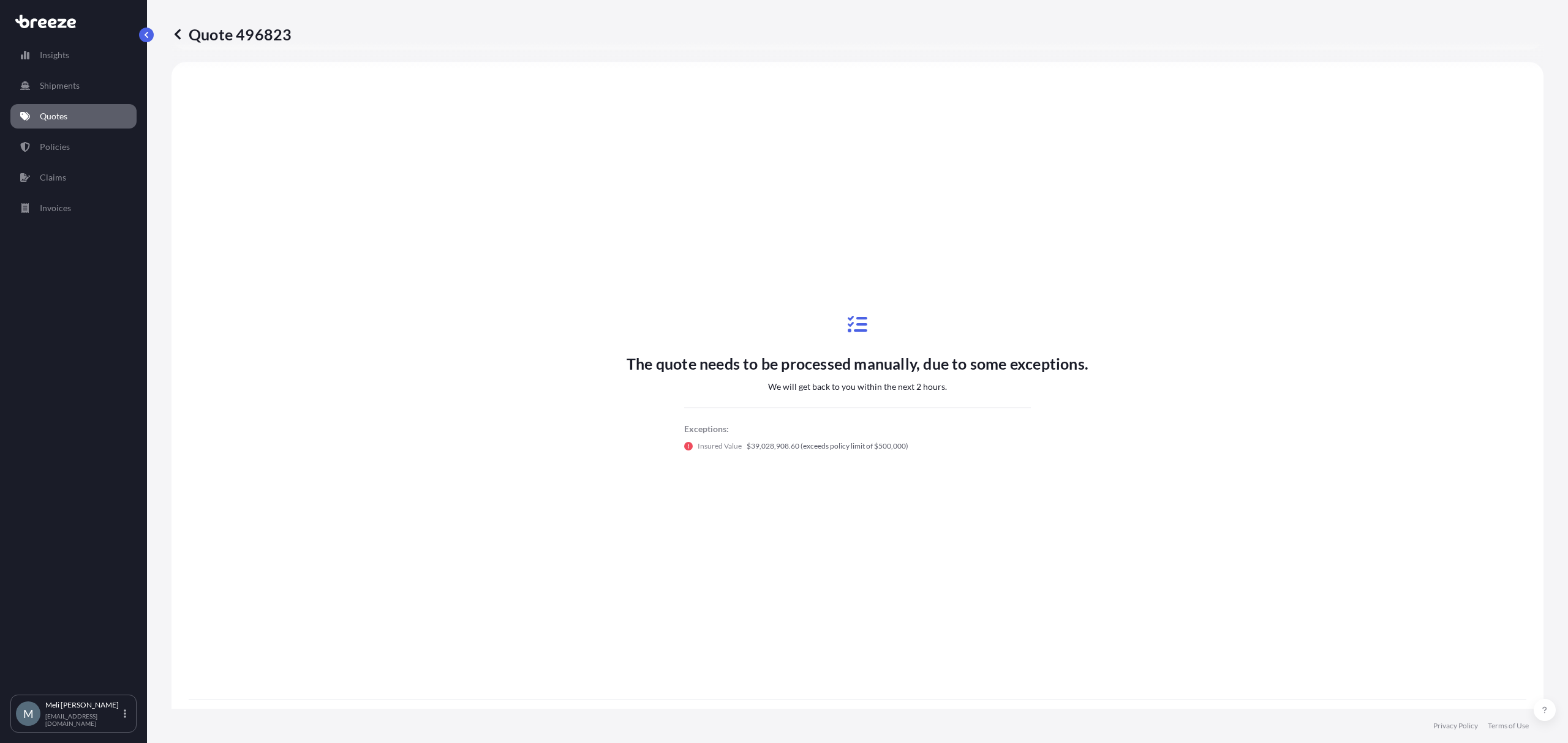
click at [181, 30] on icon at bounding box center [177, 34] width 12 height 12
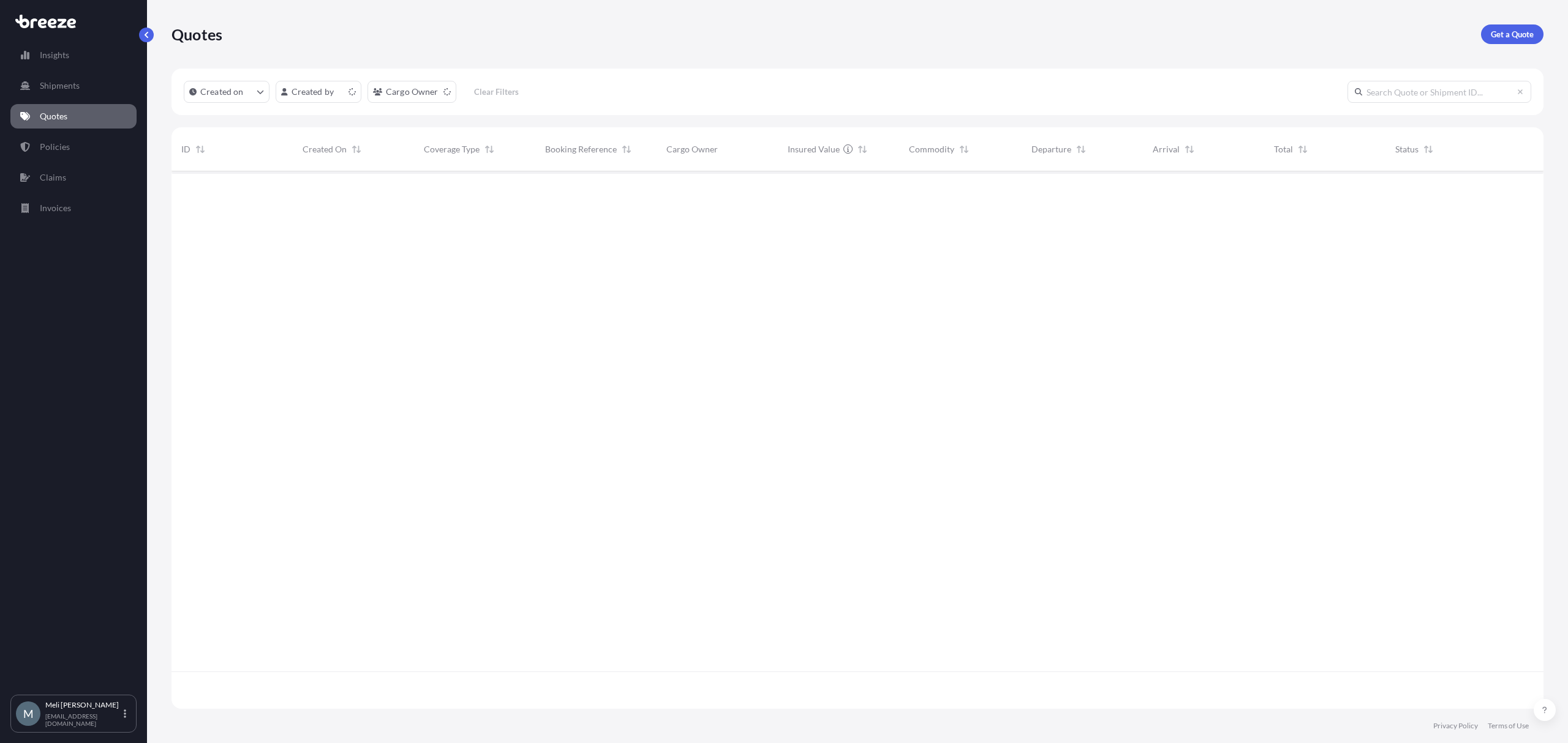
scroll to position [532, 1360]
click at [1514, 34] on p "Get a Quote" at bounding box center [1511, 34] width 43 height 12
select select "Sea"
select select "1"
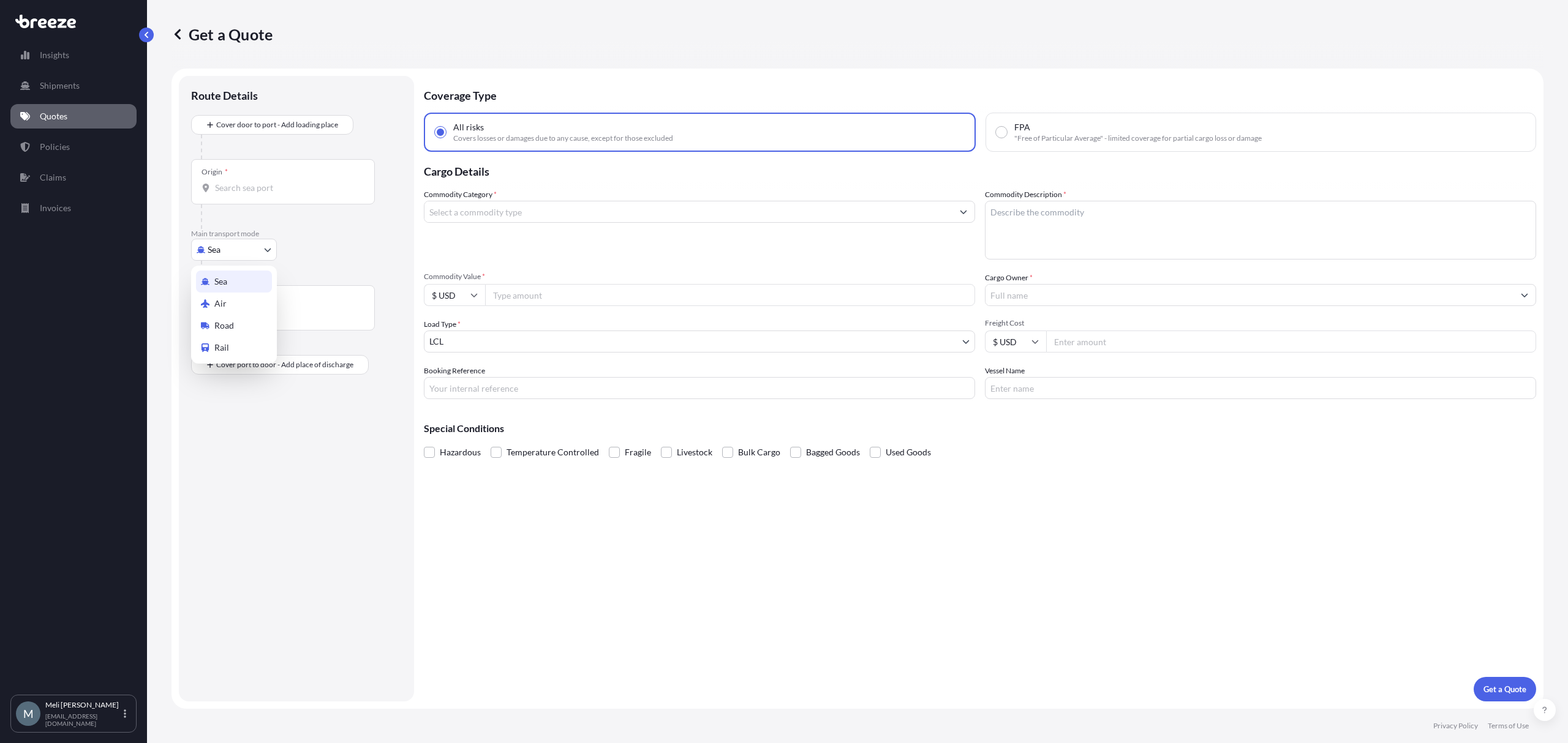
click at [253, 251] on body "Insights Shipments Quotes Policies Claims Invoices M [PERSON_NAME] [PERSON_NAME…" at bounding box center [784, 371] width 1568 height 743
click at [244, 297] on div "Air" at bounding box center [234, 303] width 76 height 22
click at [243, 258] on body "Insights Shipments Quotes Policies Claims Invoices M [PERSON_NAME] [PERSON_NAME…" at bounding box center [784, 371] width 1568 height 743
click at [235, 329] on div "Road" at bounding box center [234, 330] width 76 height 22
select select "Road"
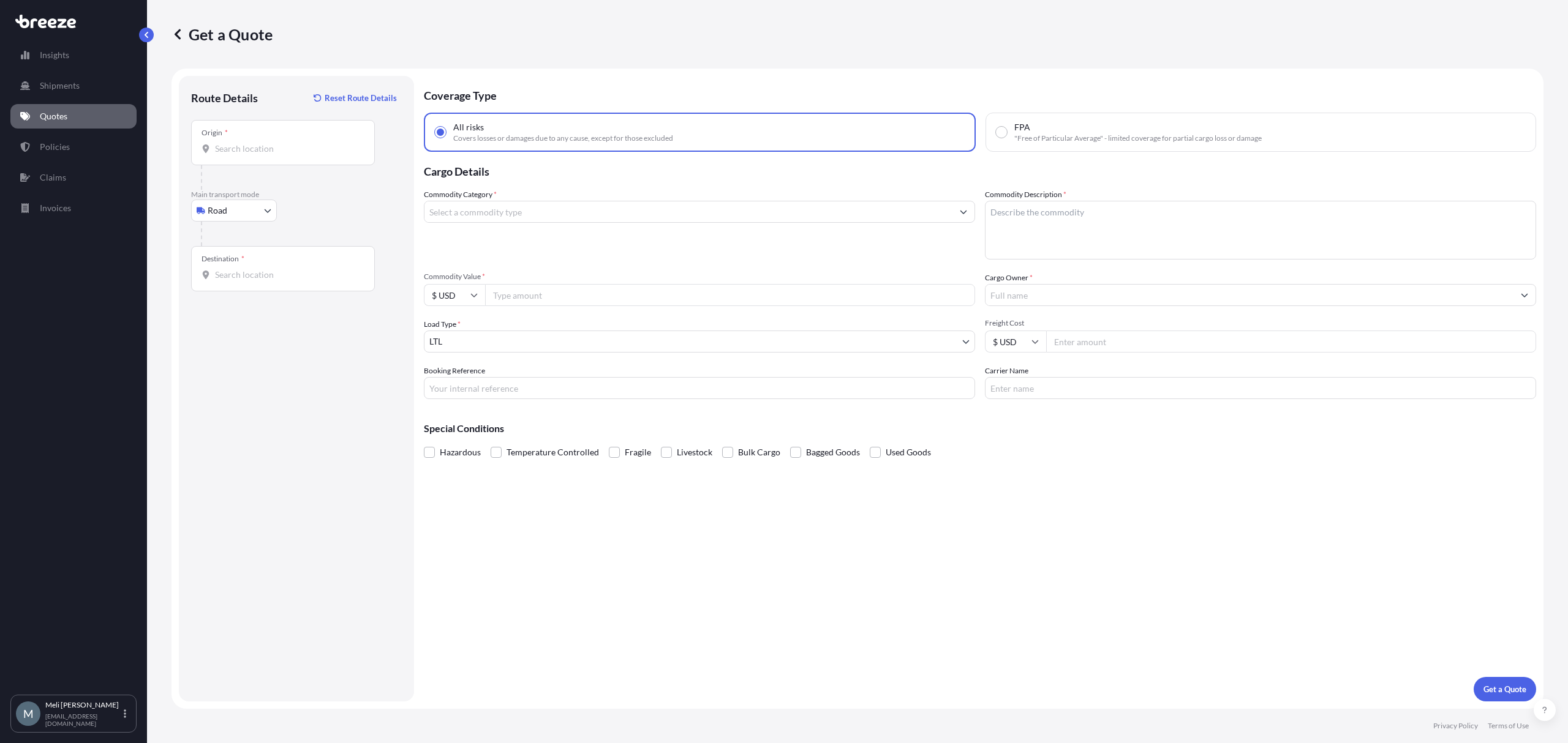
click at [509, 300] on input "Commodity Value *" at bounding box center [730, 295] width 490 height 22
paste input "35478576"
click at [524, 292] on input "35478576" at bounding box center [730, 295] width 490 height 22
type input "354785.76"
click at [588, 317] on div "Commodity Category * Commodity Description * Commodity Value * $ USD 354785.76 …" at bounding box center [980, 293] width 1112 height 210
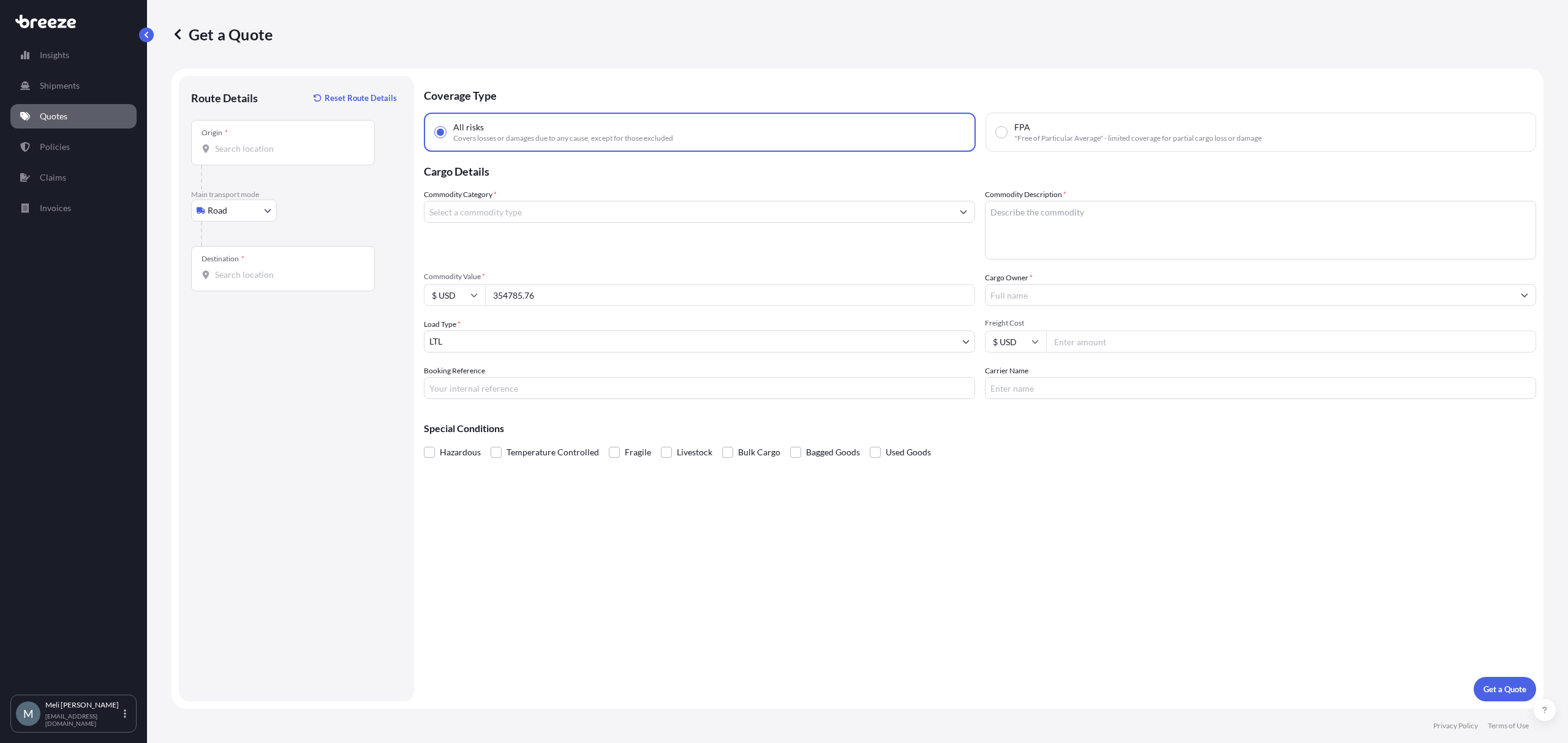
click at [540, 346] on body "Insights Shipments Quotes Policies Claims Invoices M [PERSON_NAME] [PERSON_NAME…" at bounding box center [784, 371] width 1568 height 743
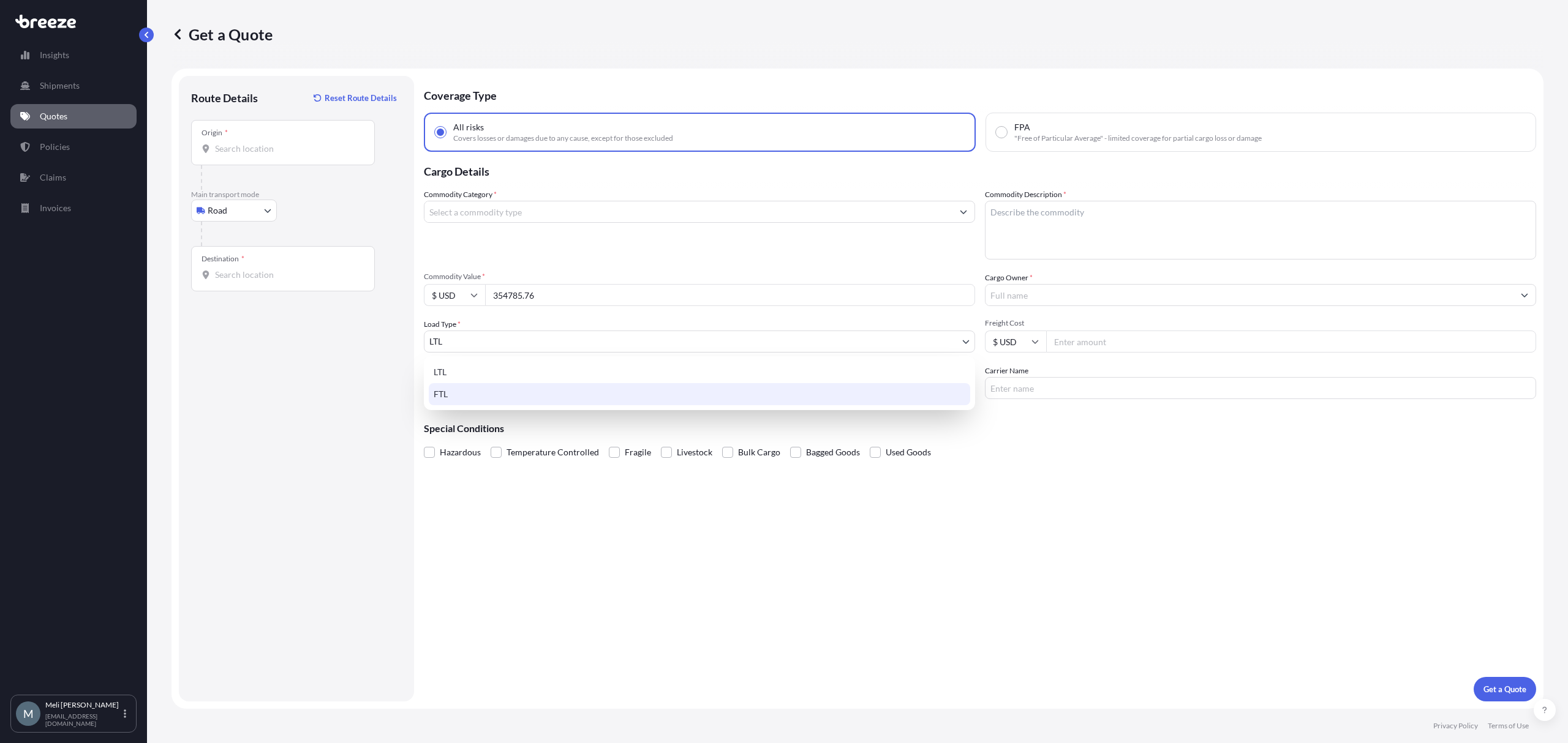
click at [520, 397] on div "FTL" at bounding box center [699, 394] width 541 height 22
select select "2"
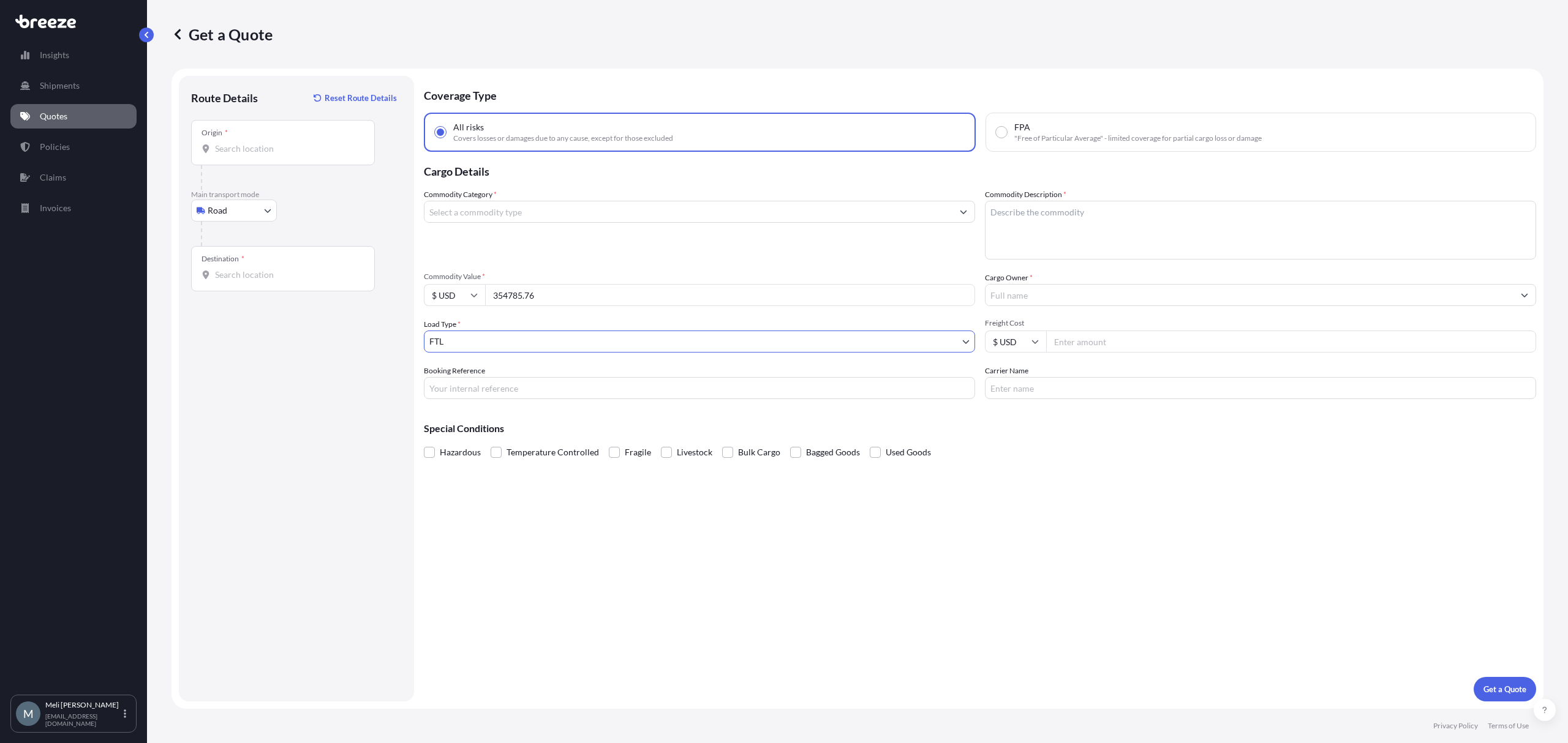
click at [245, 130] on div "Origin *" at bounding box center [282, 143] width 183 height 45
click at [245, 143] on input "Origin *" at bounding box center [287, 149] width 145 height 12
paste input "[STREET_ADDRESS][PERSON_NAME]"
type input "[STREET_ADDRESS][PERSON_NAME]"
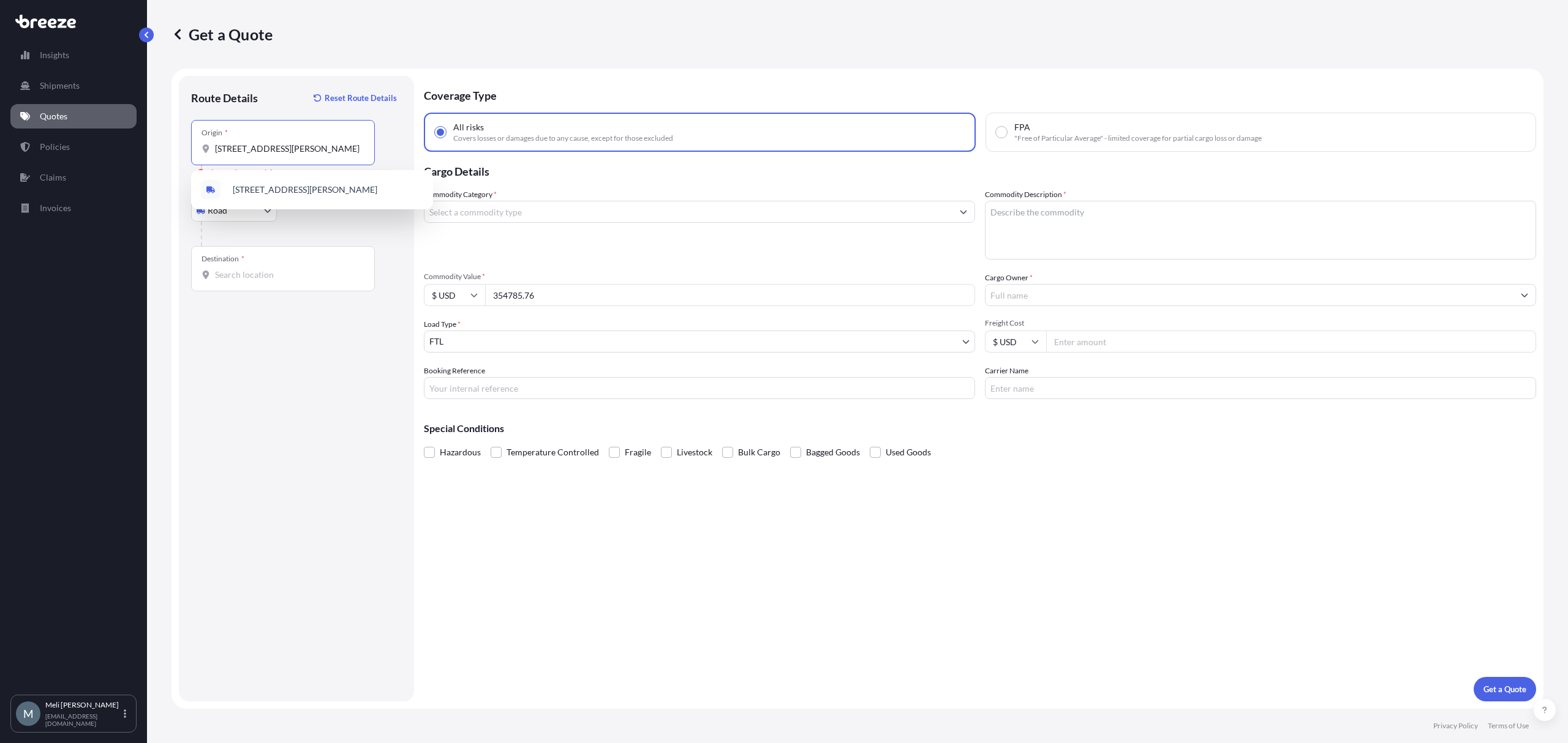
scroll to position [0, 0]
click at [277, 278] on input "Destination *" at bounding box center [287, 275] width 145 height 12
paste input "[STREET_ADDRESS]"
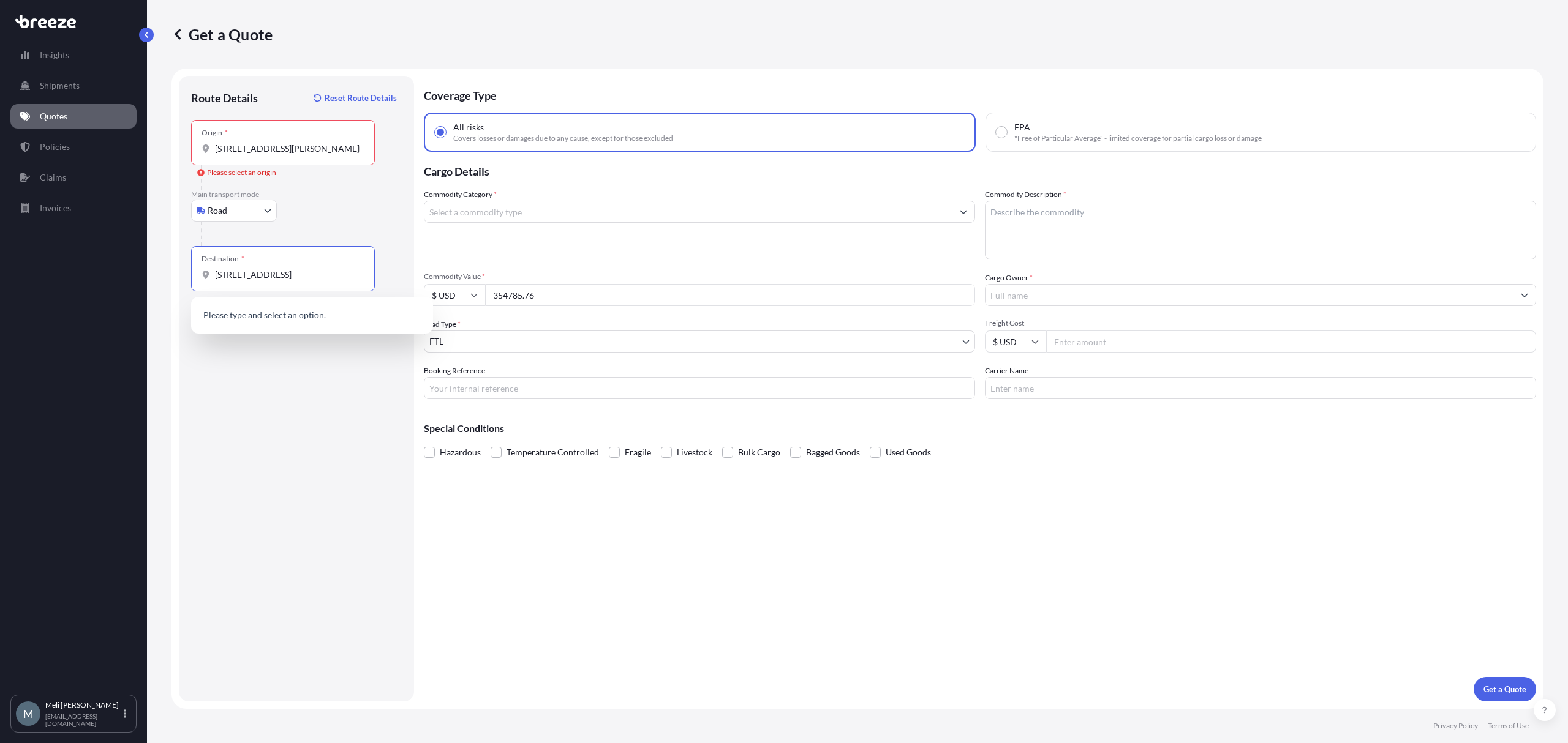
scroll to position [0, 28]
type input "[STREET_ADDRESS]"
click at [291, 135] on div "Origin * [STREET_ADDRESS][PERSON_NAME]" at bounding box center [282, 143] width 183 height 45
click at [291, 143] on input "[STREET_ADDRESS][PERSON_NAME]" at bounding box center [287, 149] width 145 height 12
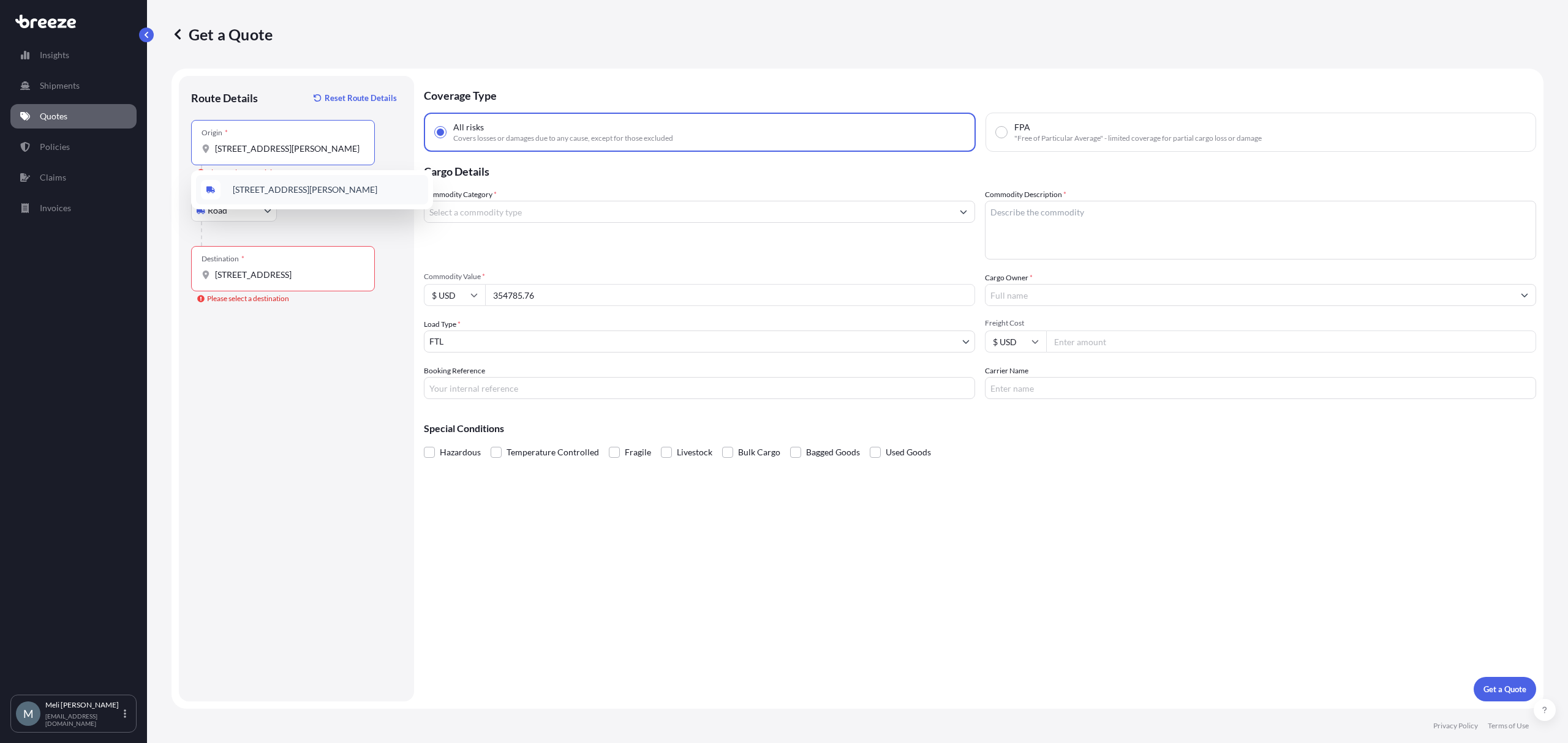
click at [326, 189] on span "[STREET_ADDRESS][PERSON_NAME]" at bounding box center [305, 189] width 145 height 12
type input "[STREET_ADDRESS][PERSON_NAME]"
click at [285, 270] on input "[STREET_ADDRESS]" at bounding box center [287, 275] width 145 height 12
click at [297, 333] on div "[STREET_ADDRESS]" at bounding box center [312, 317] width 242 height 39
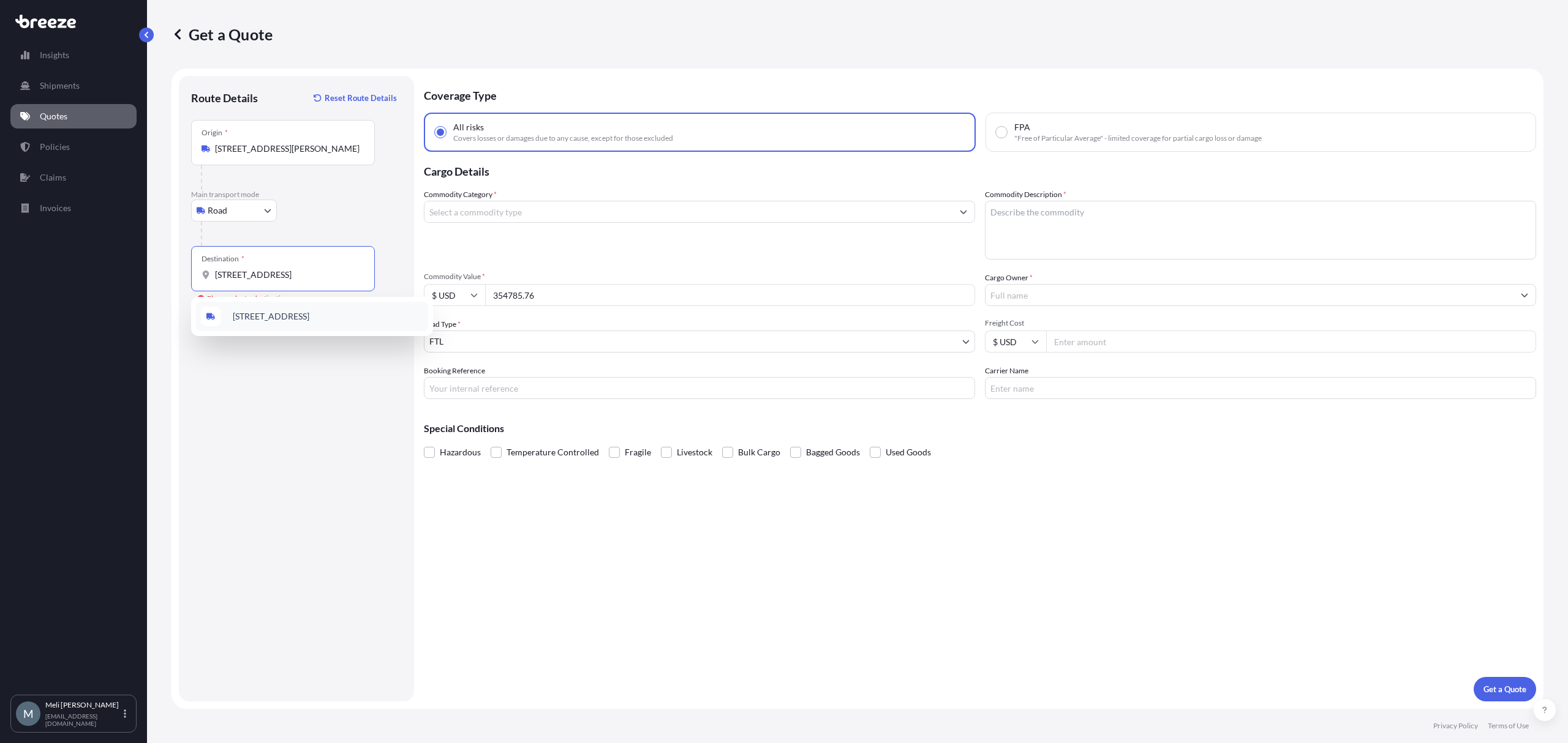
click at [303, 317] on span "[STREET_ADDRESS]" at bounding box center [270, 316] width 76 height 12
type input "[STREET_ADDRESS]"
click at [481, 341] on body "1 option available. 0 options available. 1 option available. 1 option available…" at bounding box center [784, 371] width 1568 height 743
click at [499, 388] on input "Booking Reference" at bounding box center [699, 388] width 551 height 22
paste input "124346529"
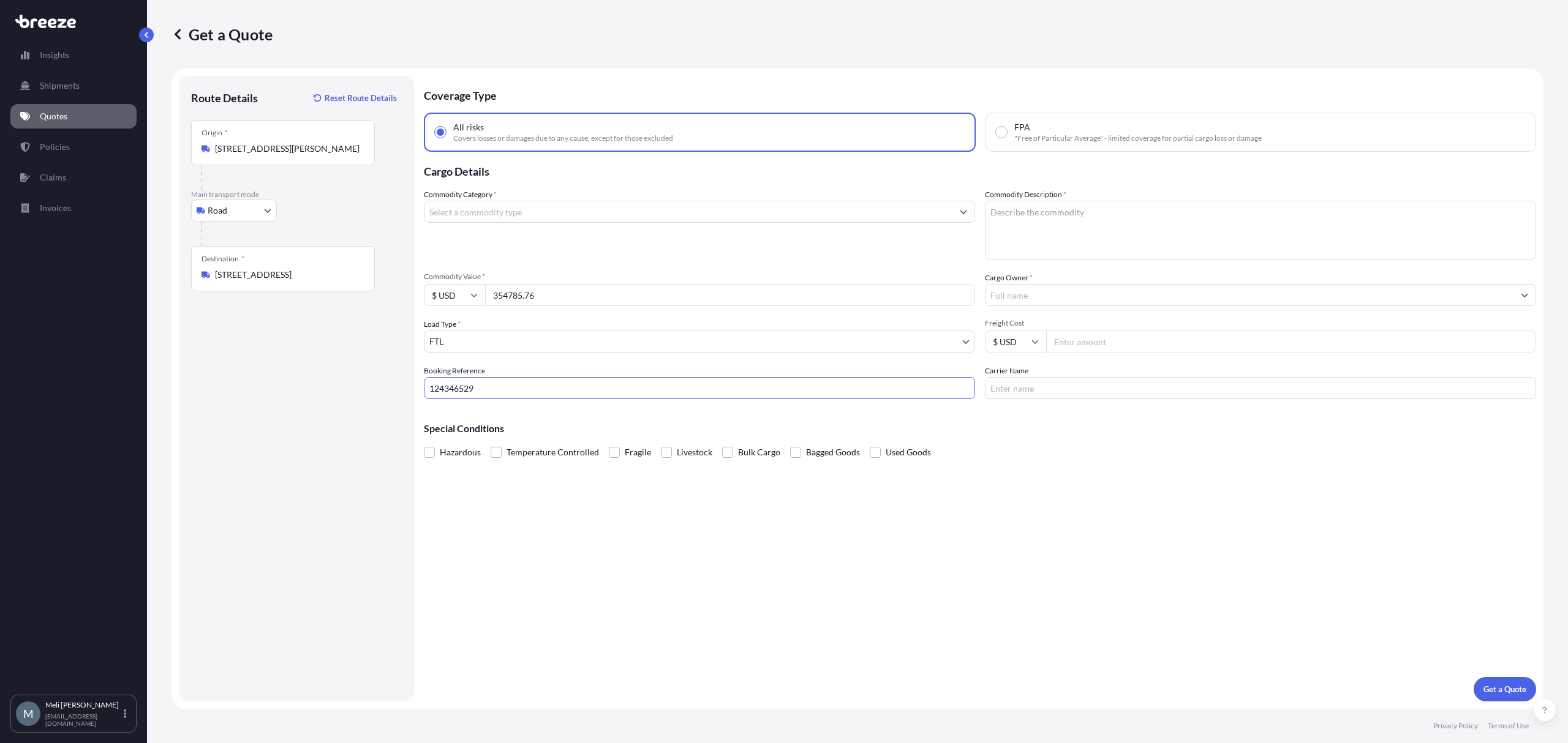
type input "124346529"
click at [502, 204] on input "Commodity Category *" at bounding box center [688, 211] width 528 height 22
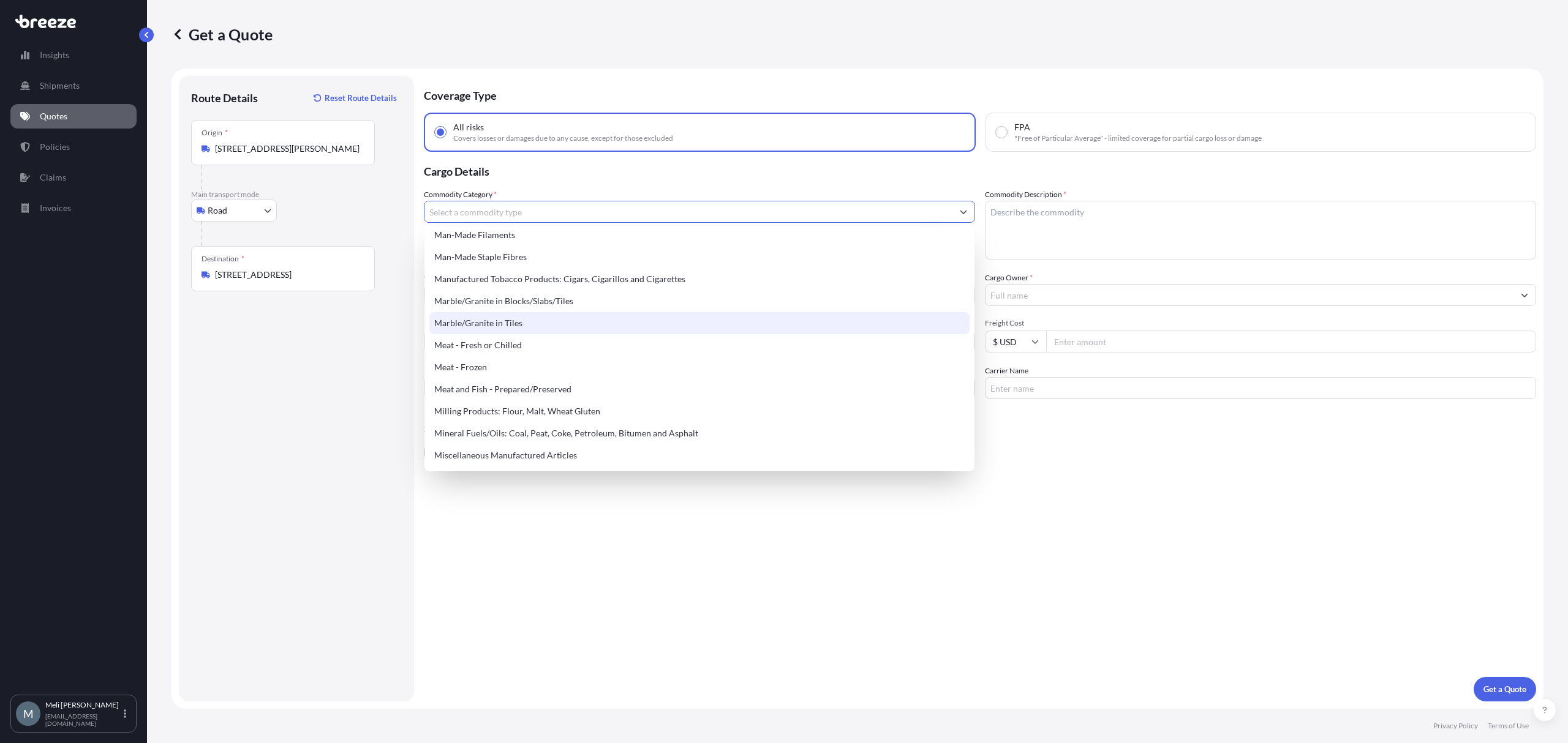
scroll to position [1551, 0]
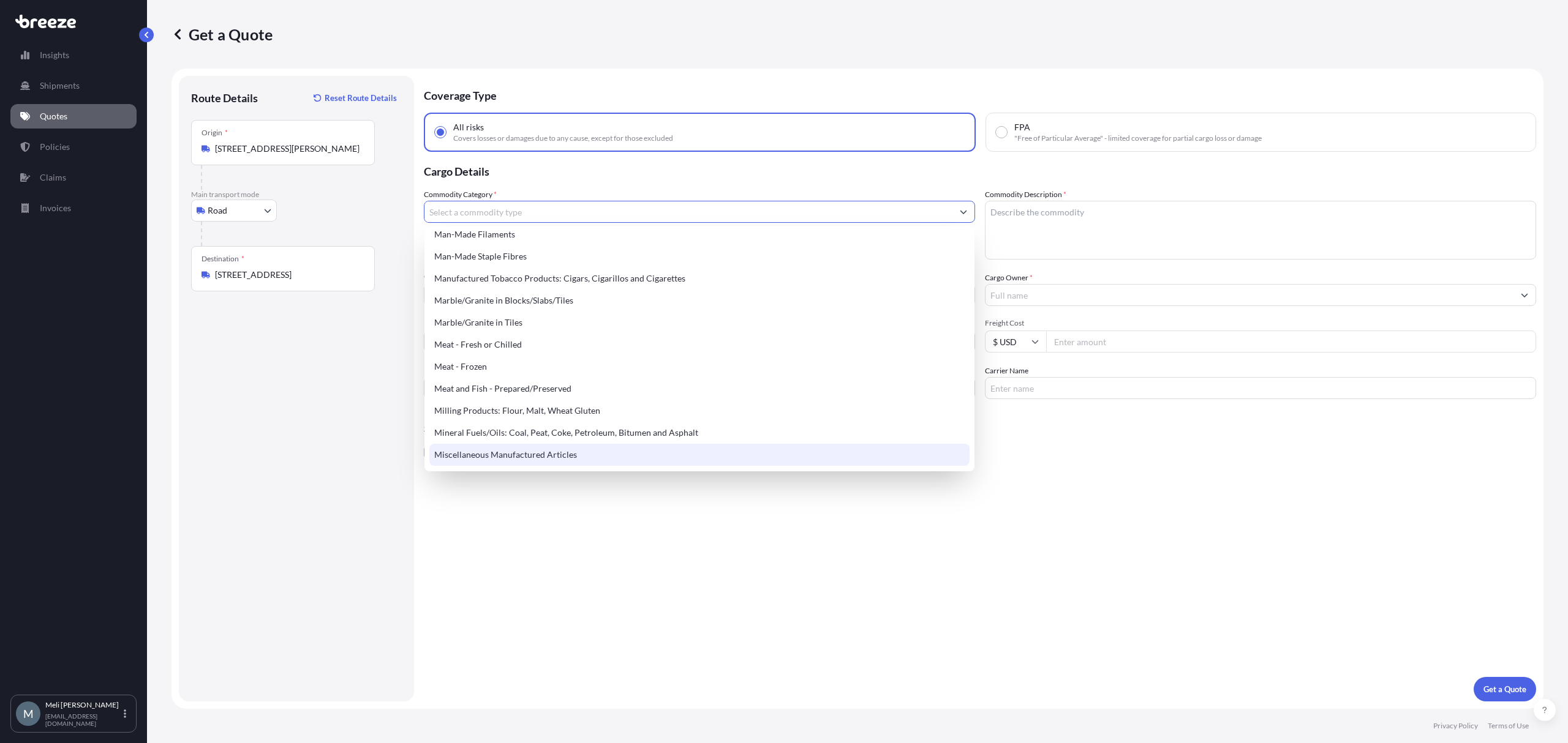
click at [539, 450] on div "Miscellaneous Manufactured Articles" at bounding box center [699, 454] width 540 height 22
type input "Miscellaneous Manufactured Articles"
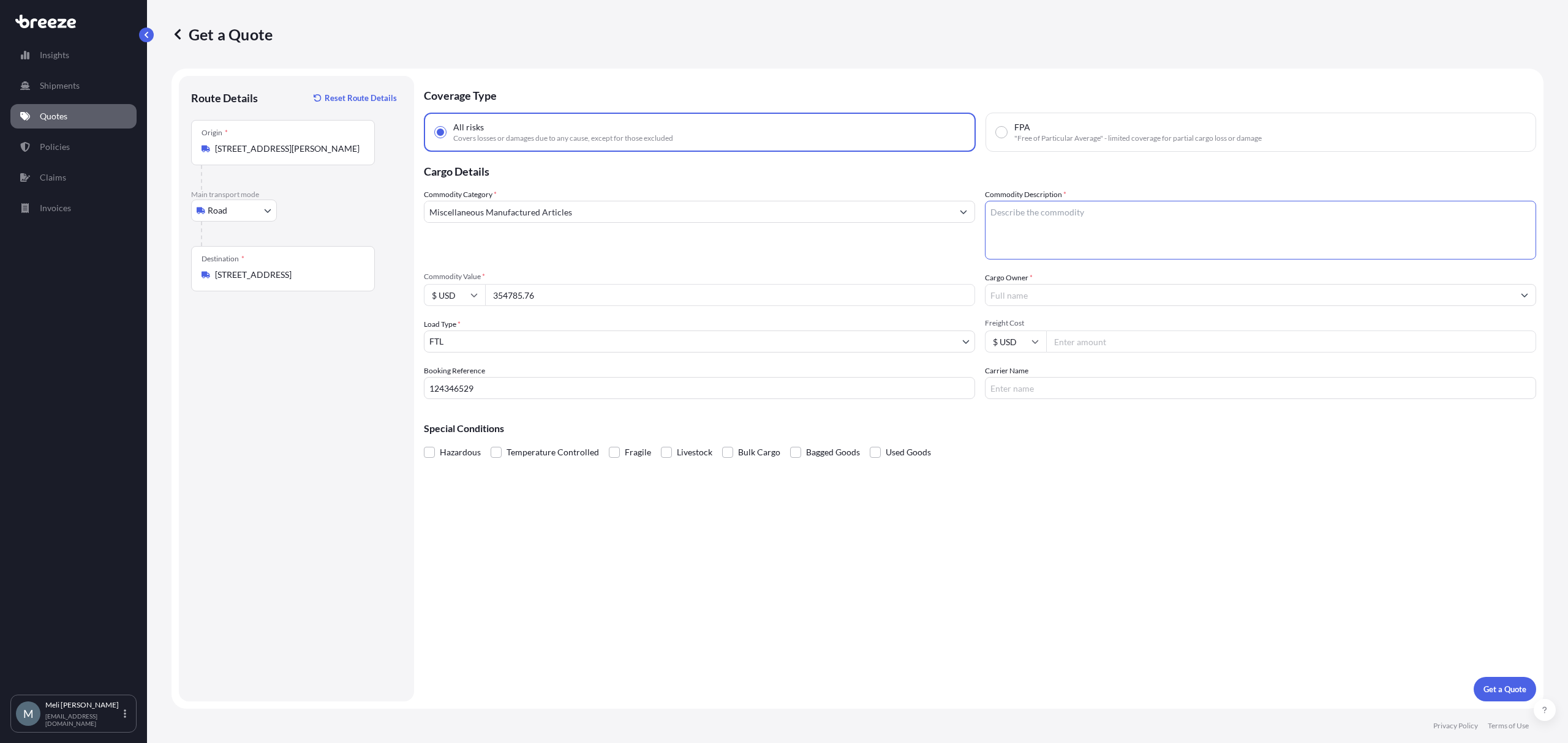
click at [1075, 231] on textarea "Commodity Description *" at bounding box center [1260, 230] width 551 height 59
type textarea "Vitamins, Proteins"
click at [1035, 287] on input "Cargo Owner *" at bounding box center [1250, 295] width 528 height 22
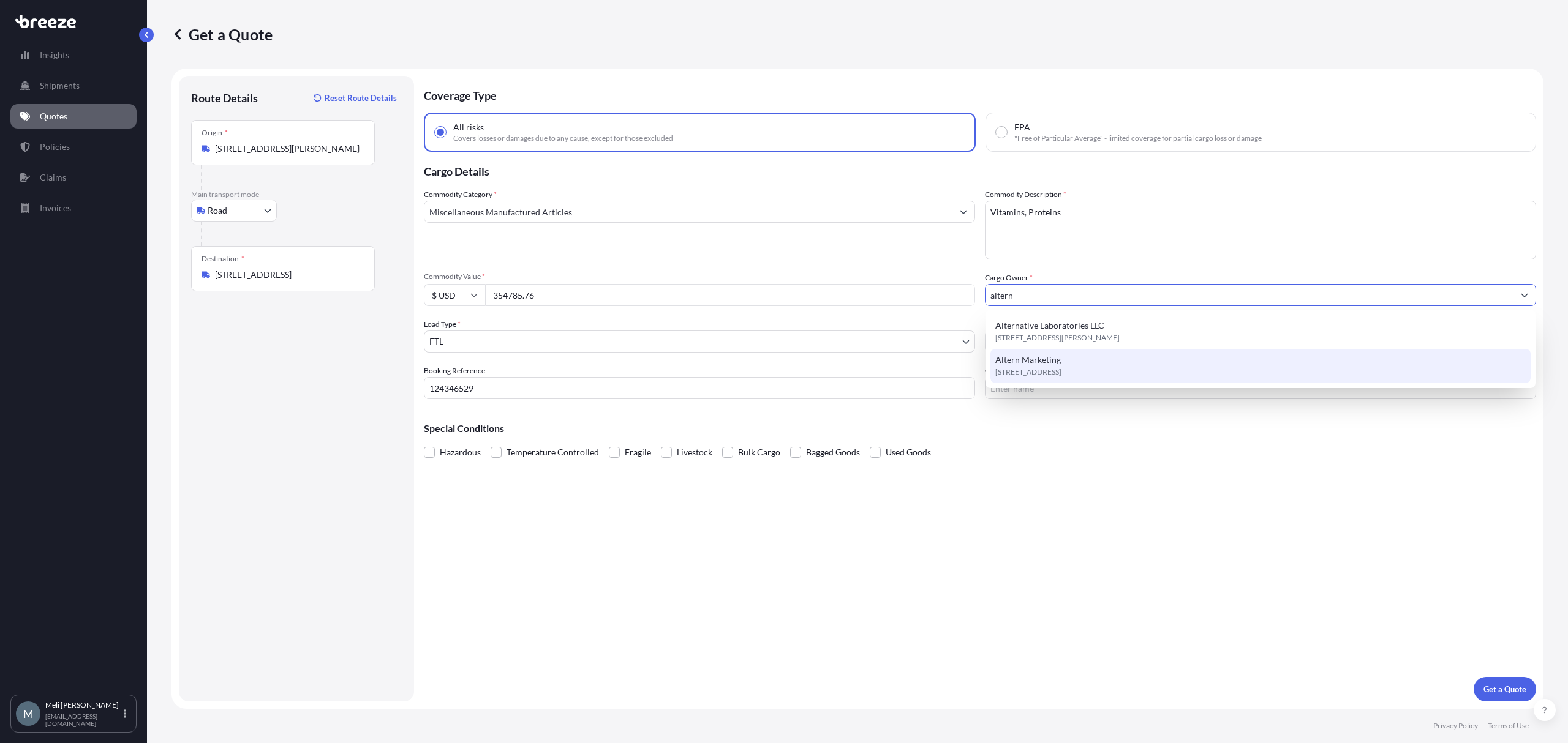
click at [1066, 364] on div "Altern Marketing [STREET_ADDRESS]" at bounding box center [1259, 366] width 540 height 34
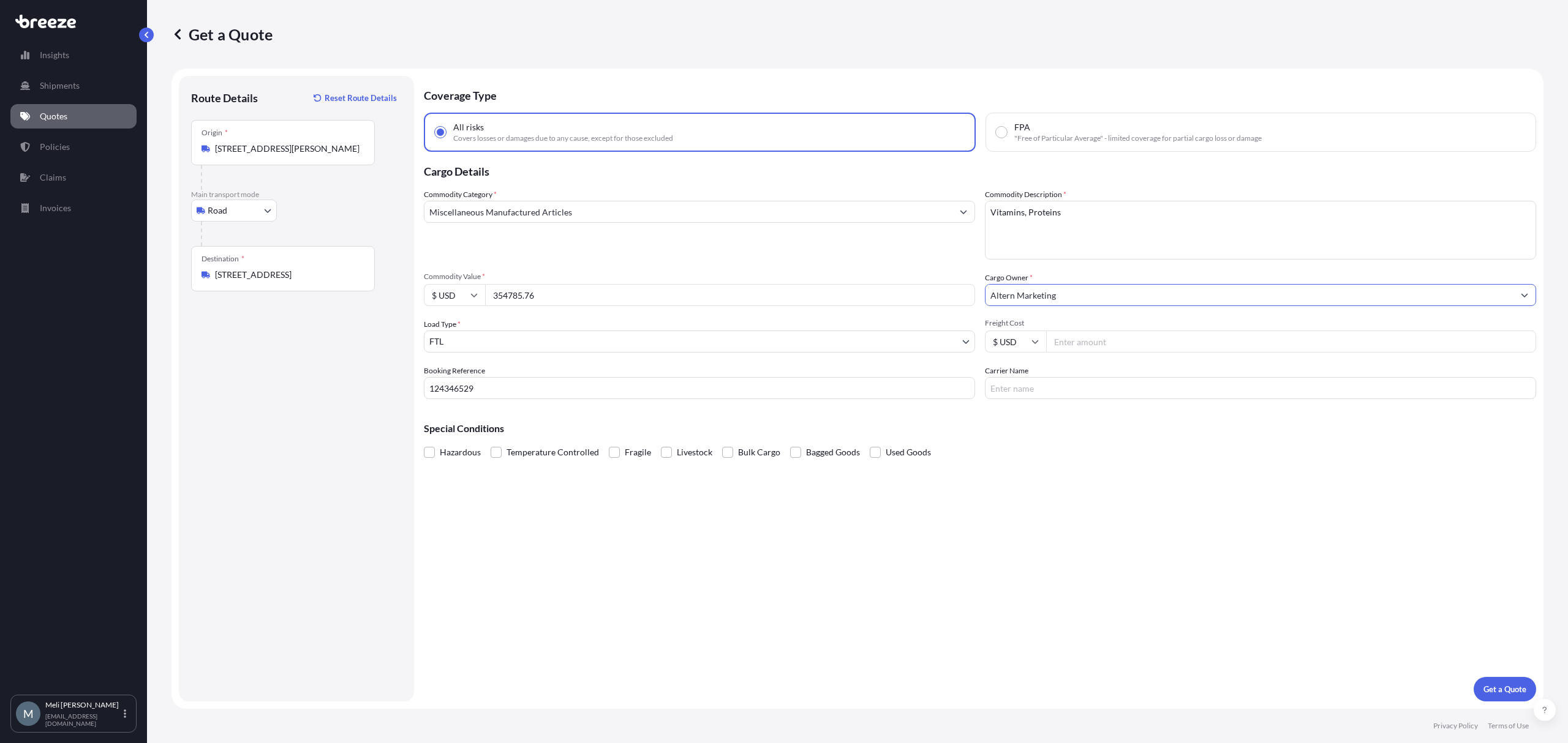
type input "Altern Marketing"
click at [1084, 340] on input "Freight Cost" at bounding box center [1290, 341] width 490 height 22
type input "2250"
click at [1032, 393] on input "Carrier Name" at bounding box center [1260, 388] width 551 height 22
type input "WHITE HAWKS TRUCKING INC"
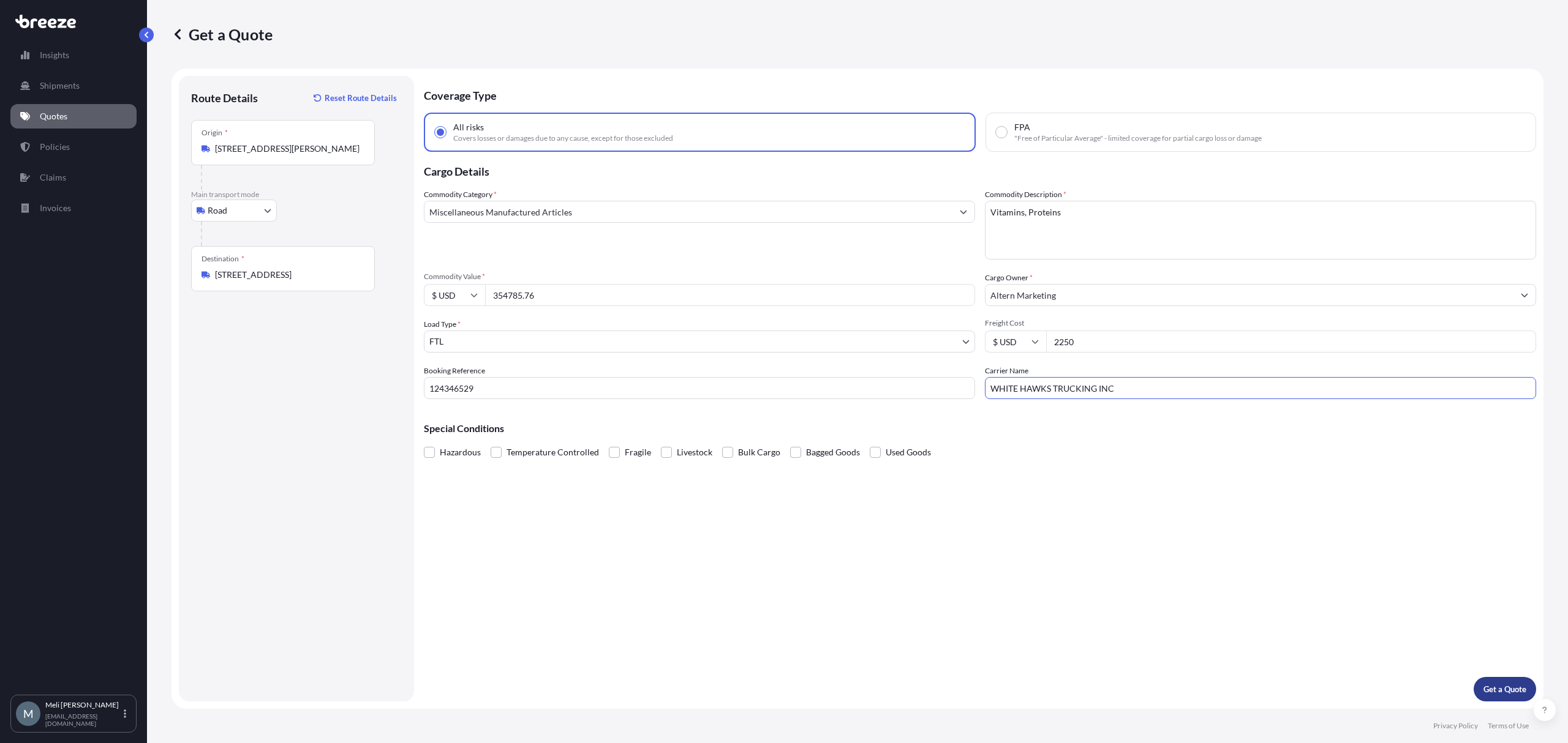
click at [1500, 689] on p "Get a Quote" at bounding box center [1505, 689] width 43 height 12
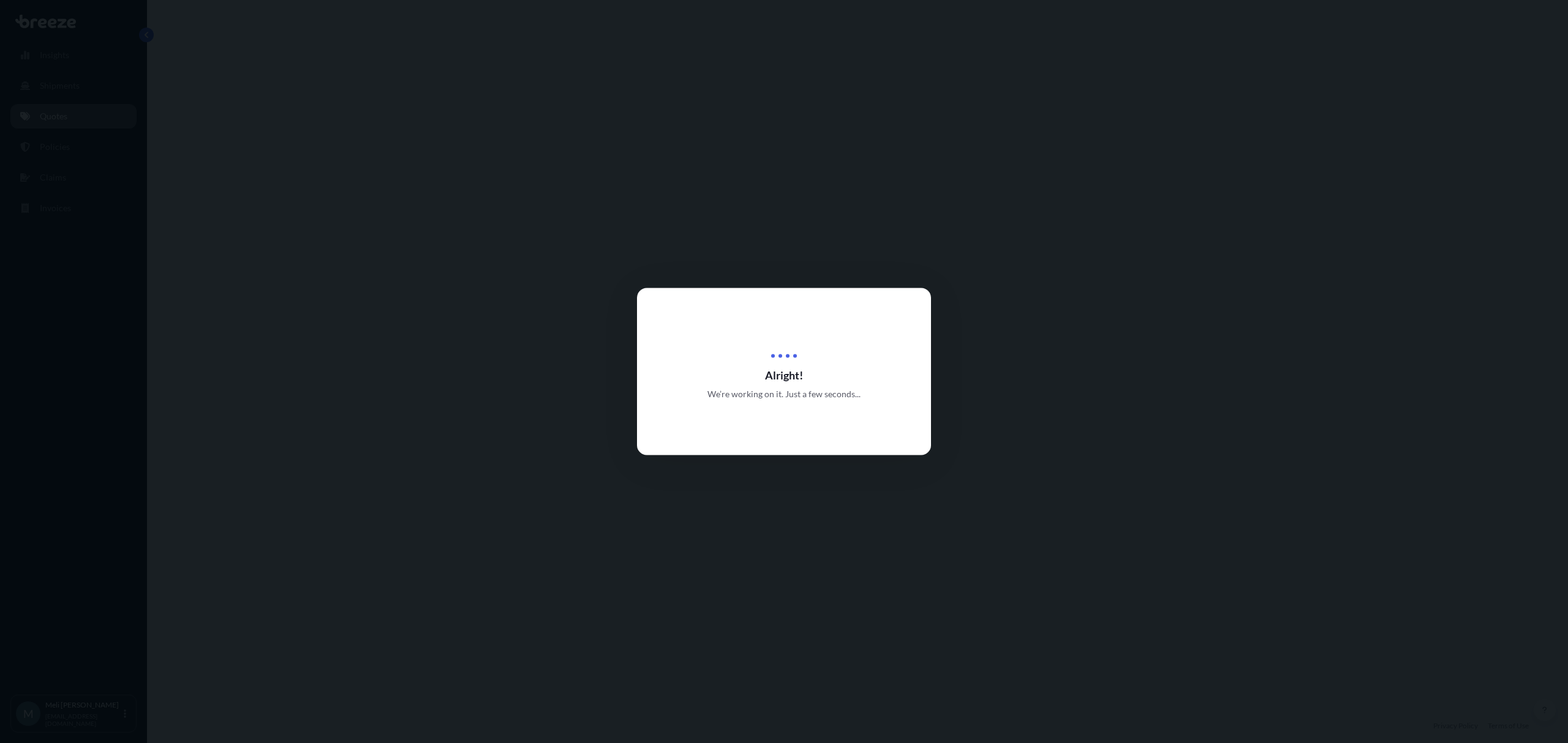
select select "Road"
select select "2"
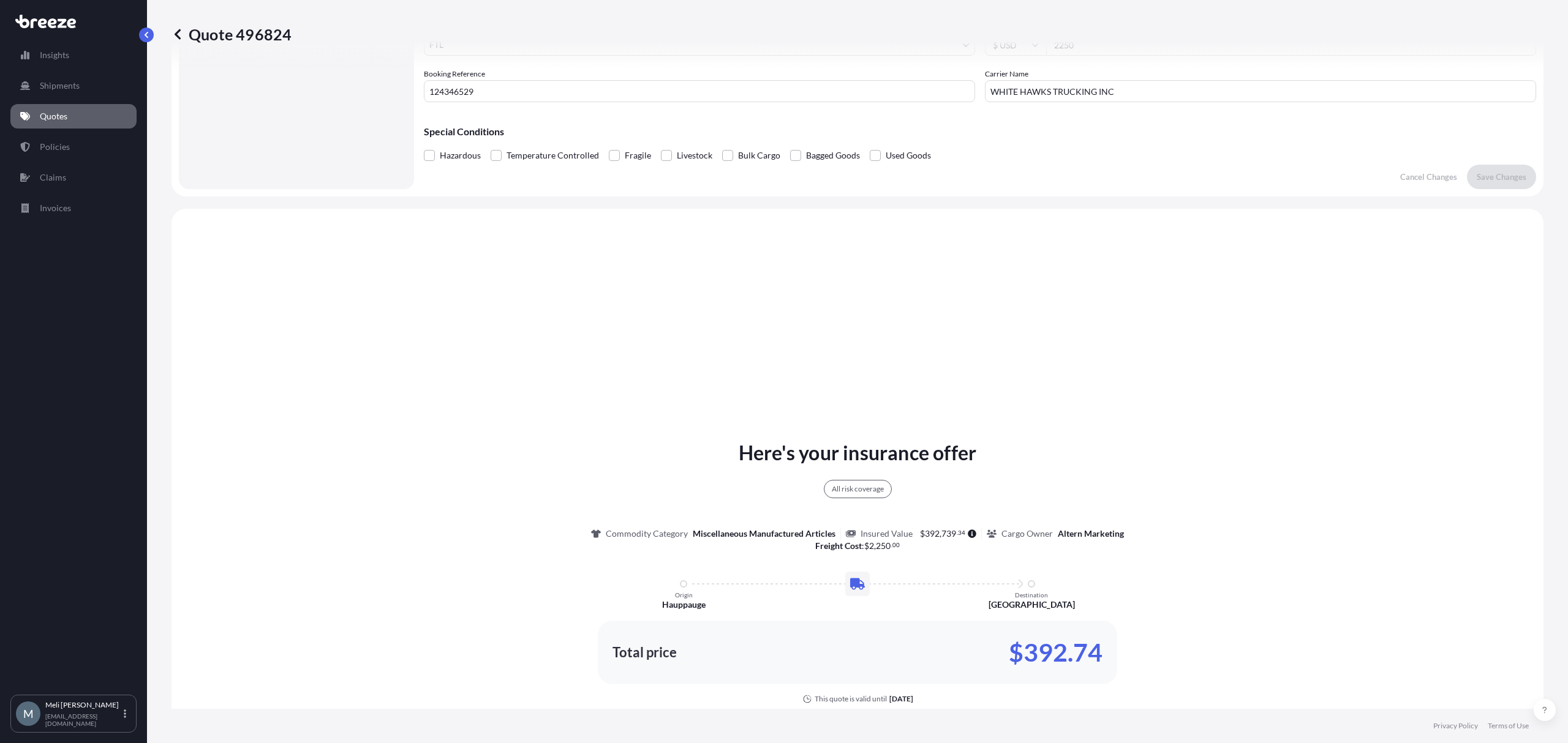
scroll to position [444, 0]
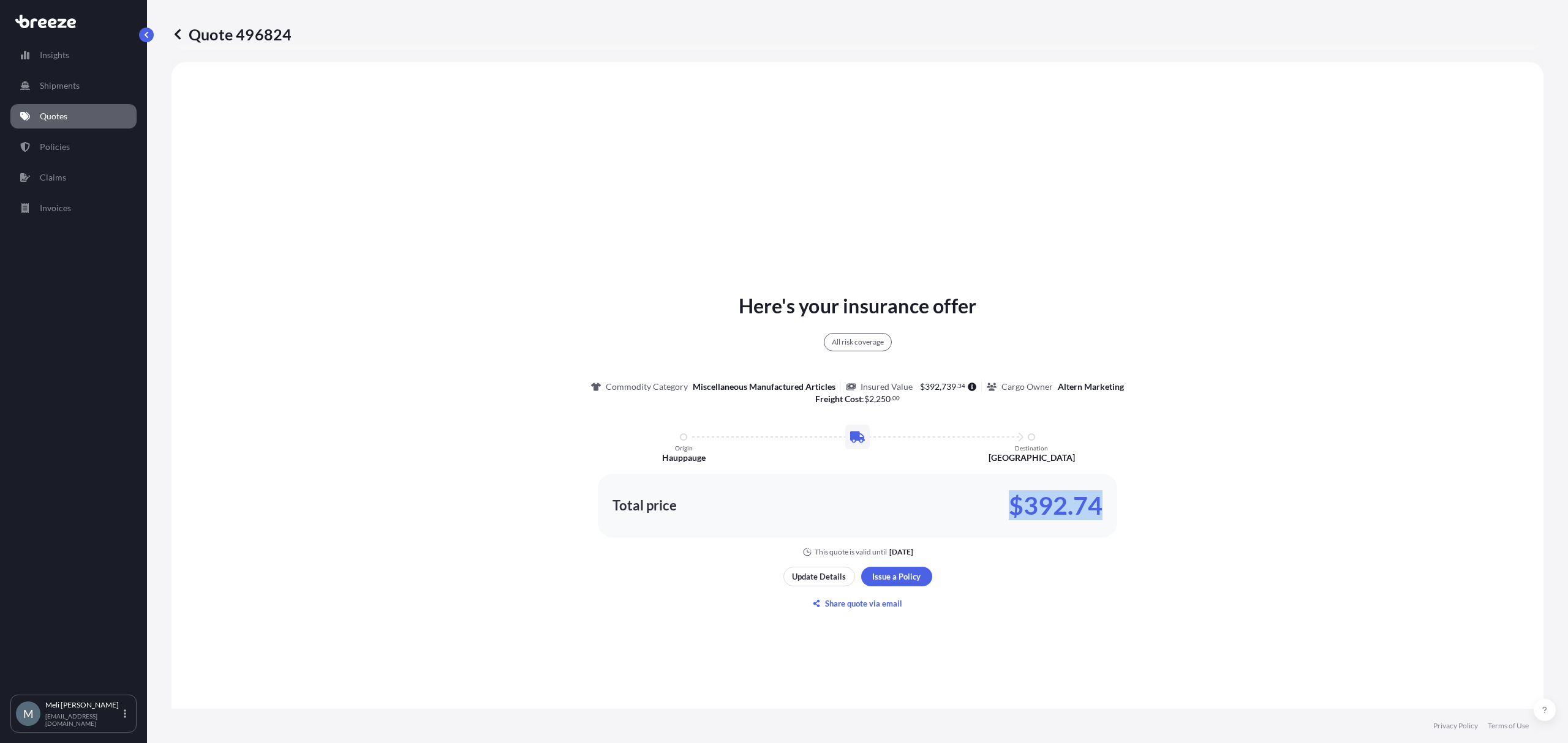
drag, startPoint x: 1098, startPoint y: 505, endPoint x: 1007, endPoint y: 508, distance: 91.0
click at [1007, 508] on div "Total price $392.74" at bounding box center [857, 505] width 519 height 63
copy p "$392.74"
click at [1397, 242] on div "Here's your insurance offer All risk coverage Commodity Category Miscellaneous …" at bounding box center [857, 453] width 1337 height 747
click at [1152, 198] on div "Here's your insurance offer All risk coverage Commodity Category Miscellaneous …" at bounding box center [857, 453] width 1337 height 747
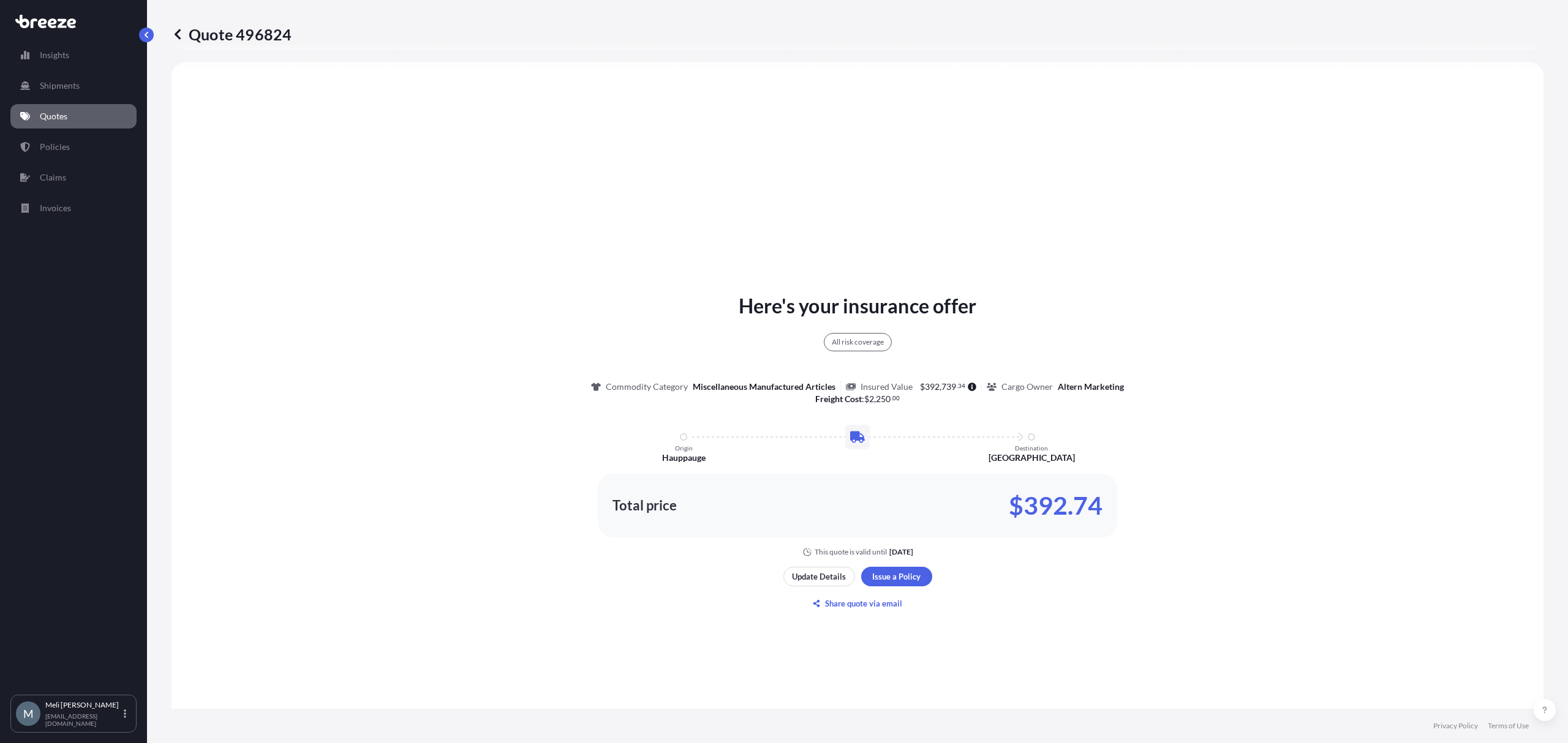
click at [659, 15] on div "Quote 496824" at bounding box center [857, 34] width 1372 height 69
click at [268, 28] on p "Quote 496824" at bounding box center [231, 34] width 120 height 20
click at [343, 86] on div "Here's your insurance offer All risk coverage Commodity Category Miscellaneous …" at bounding box center [857, 453] width 1337 height 747
click at [177, 35] on icon at bounding box center [177, 34] width 12 height 12
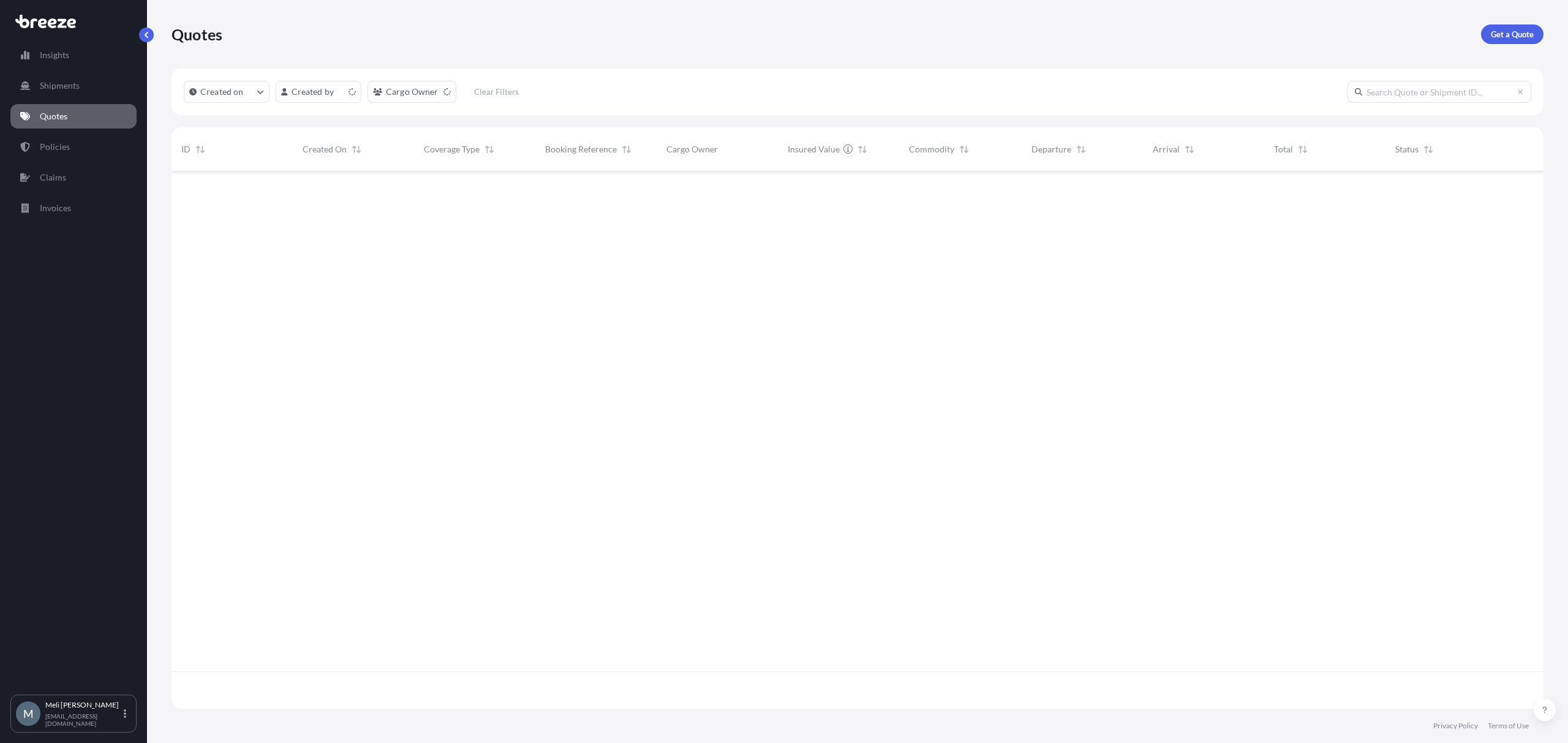
scroll to position [532, 1360]
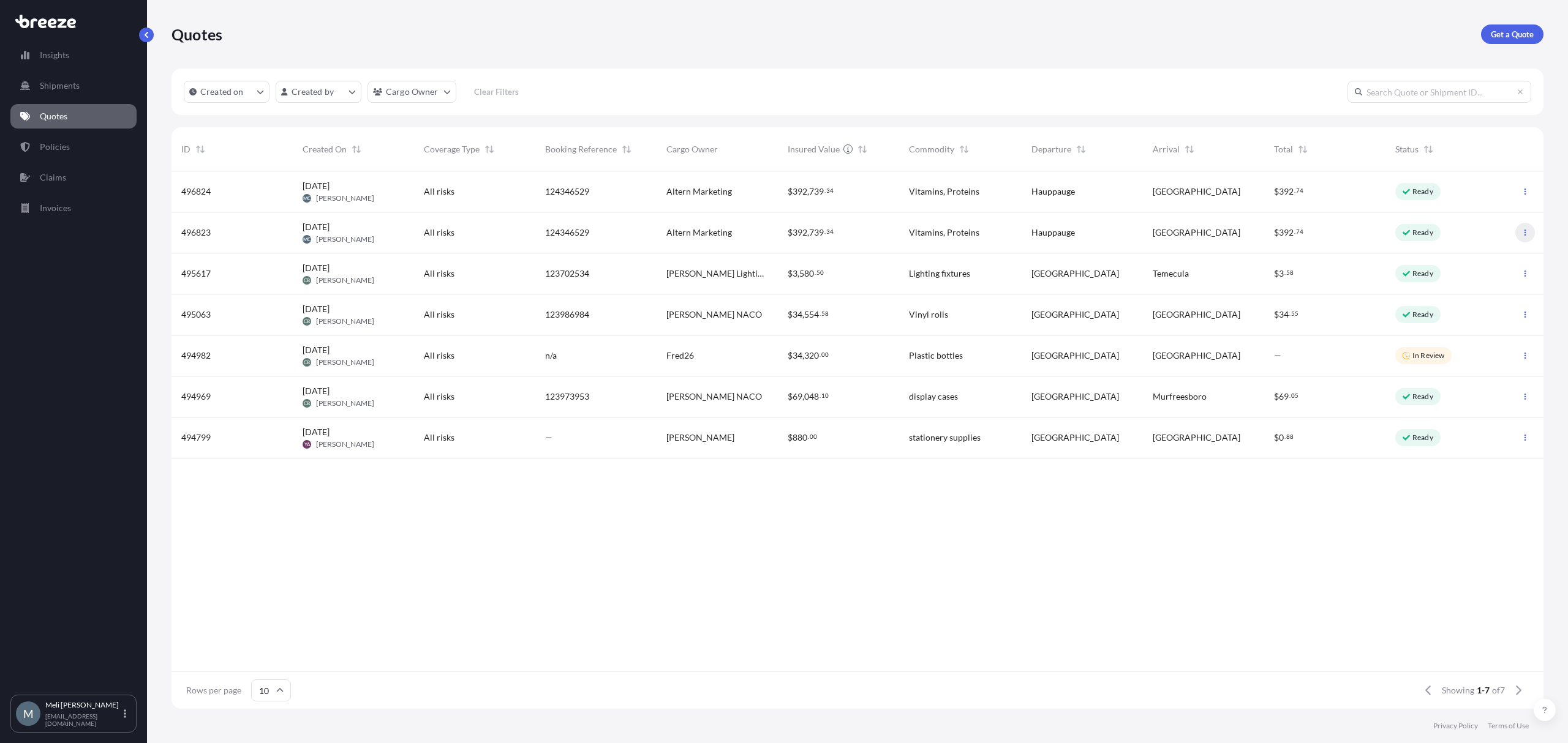
click at [1527, 231] on icon "button" at bounding box center [1525, 233] width 8 height 8
